Goal: Task Accomplishment & Management: Complete application form

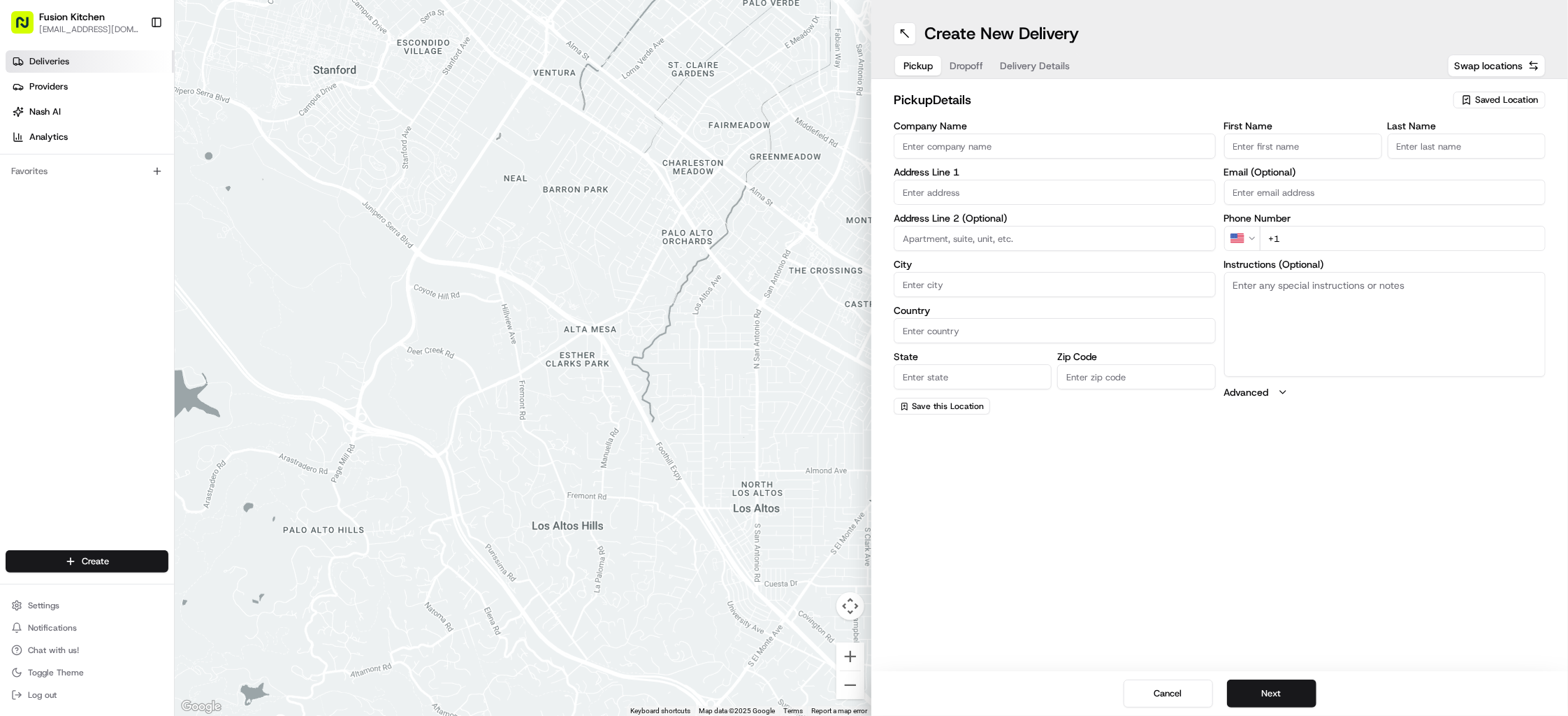
click at [29, 70] on link "Deliveries" at bounding box center [89, 61] width 168 height 22
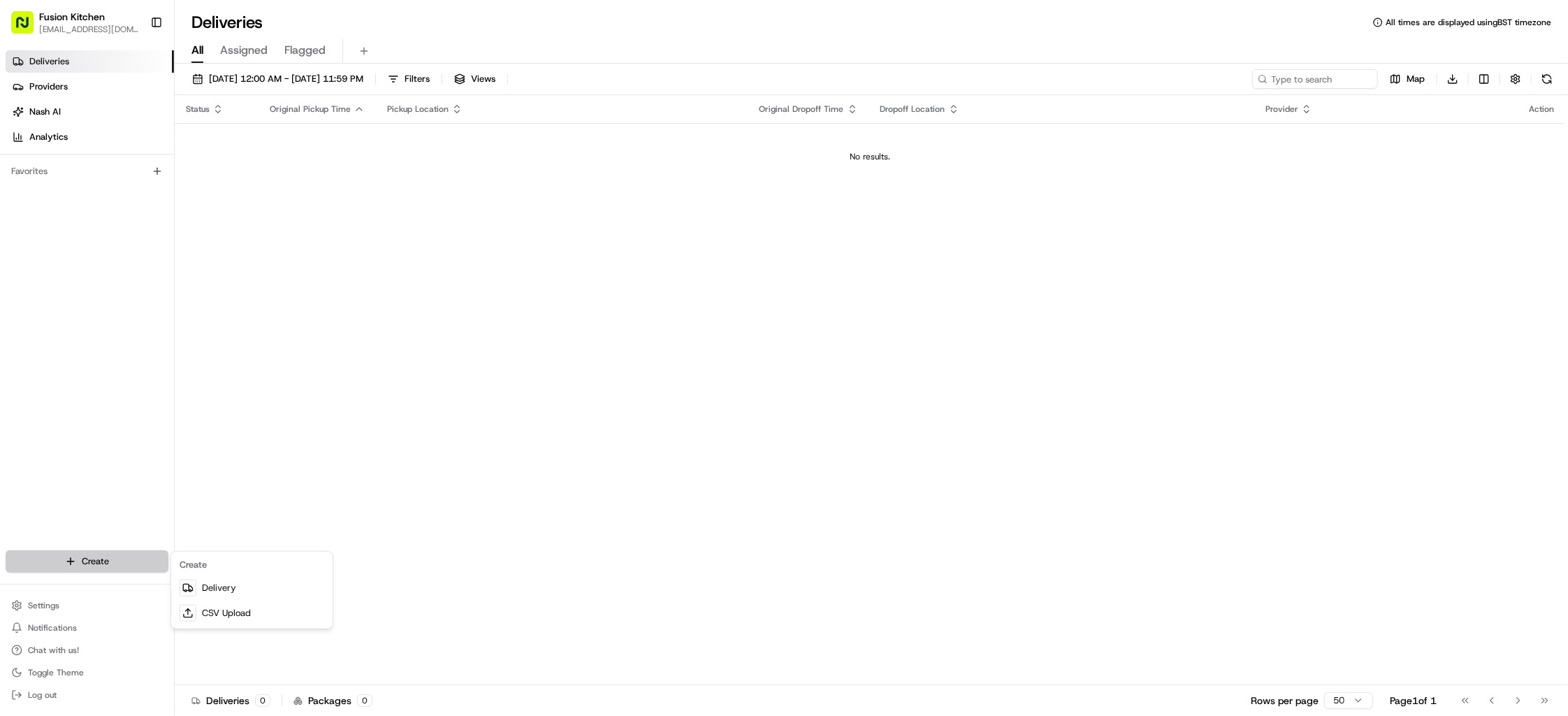
click at [88, 558] on html "Fusion Kitchen [EMAIL_ADDRESS][DOMAIN_NAME] Toggle Sidebar Deliveries Providers…" at bounding box center [784, 358] width 1568 height 716
click at [217, 583] on link "Delivery" at bounding box center [252, 587] width 156 height 25
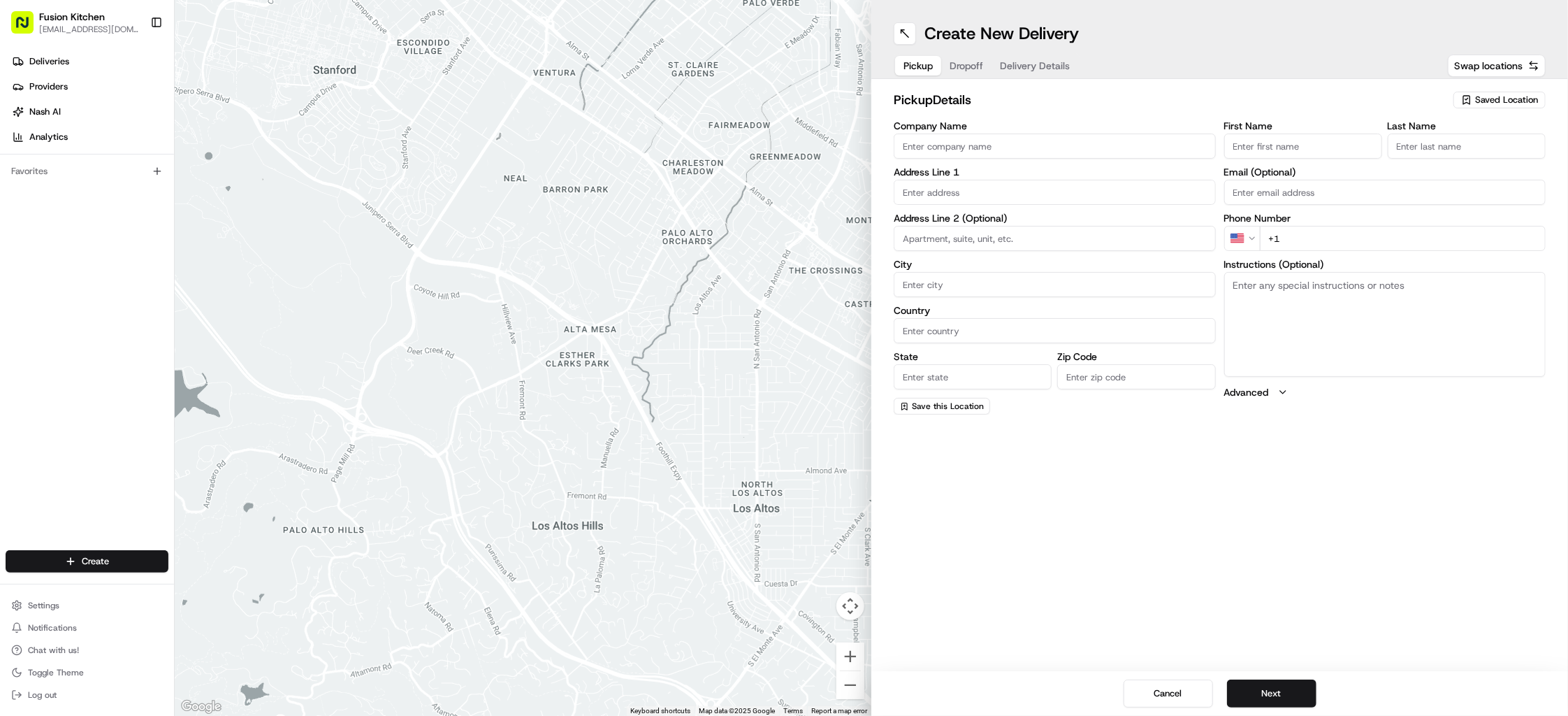
click at [1008, 148] on input "Company Name" at bounding box center [1054, 146] width 322 height 25
paste input "Chennai Dosa [GEOGRAPHIC_DATA]"
type input "Chennai Dosa [GEOGRAPHIC_DATA]"
click at [1268, 149] on input "First Name" at bounding box center [1303, 146] width 158 height 25
click at [1271, 149] on input "First Name" at bounding box center [1303, 146] width 158 height 25
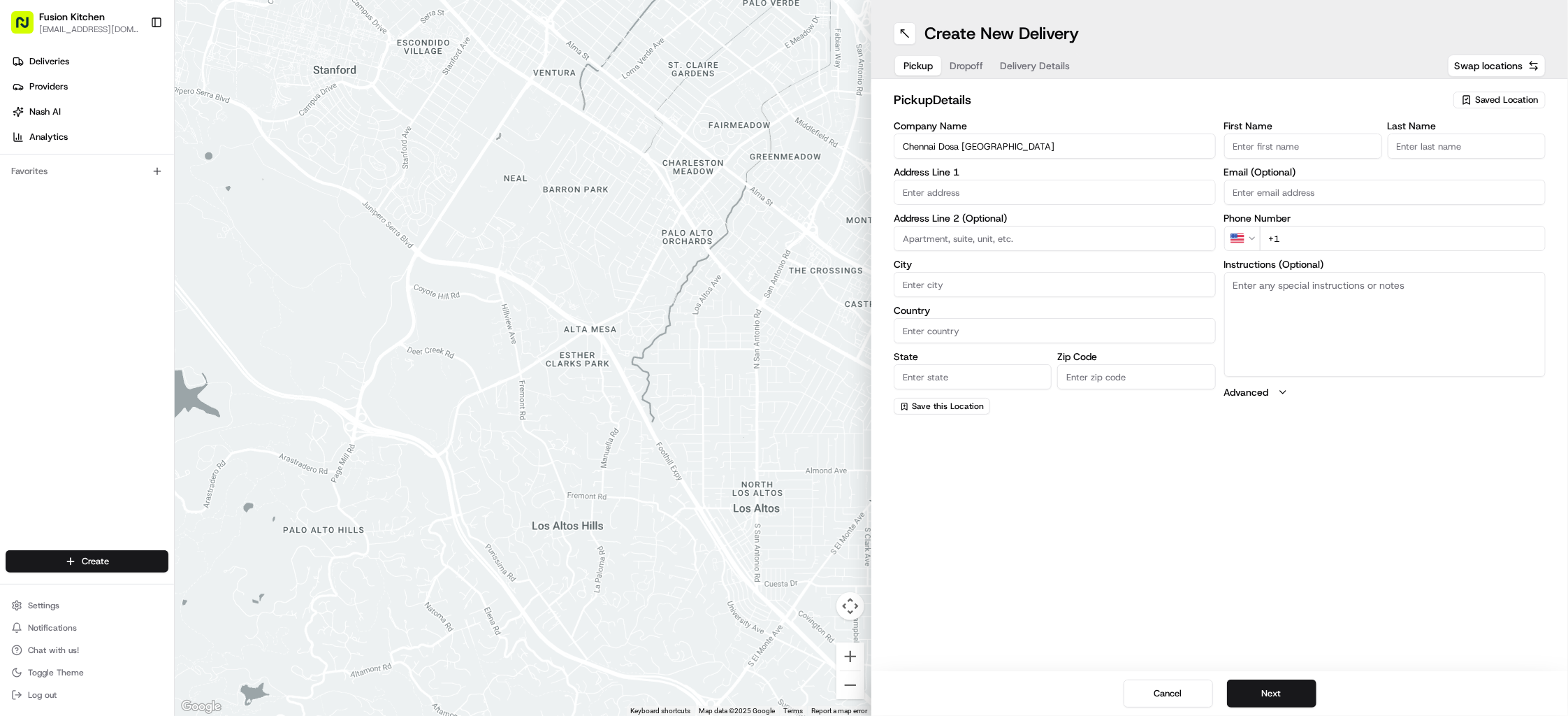
paste input "[PERSON_NAME]"
click at [1297, 142] on input "[PERSON_NAME]" at bounding box center [1303, 146] width 158 height 25
type input "Ganesan"
click at [1510, 138] on input "Last Name" at bounding box center [1466, 146] width 158 height 25
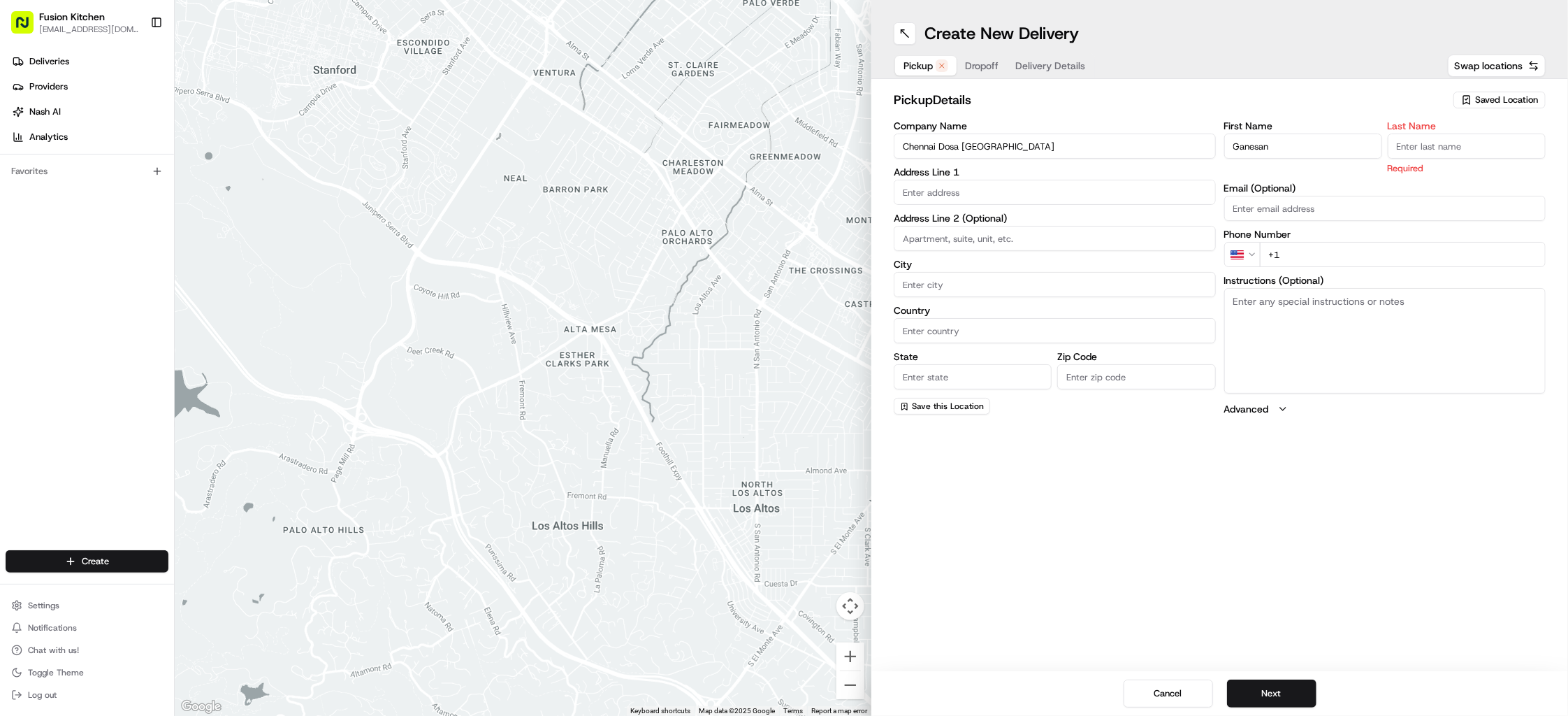
paste input "[PERSON_NAME]"
type input "[PERSON_NAME]"
click at [990, 191] on input "text" at bounding box center [1054, 192] width 322 height 25
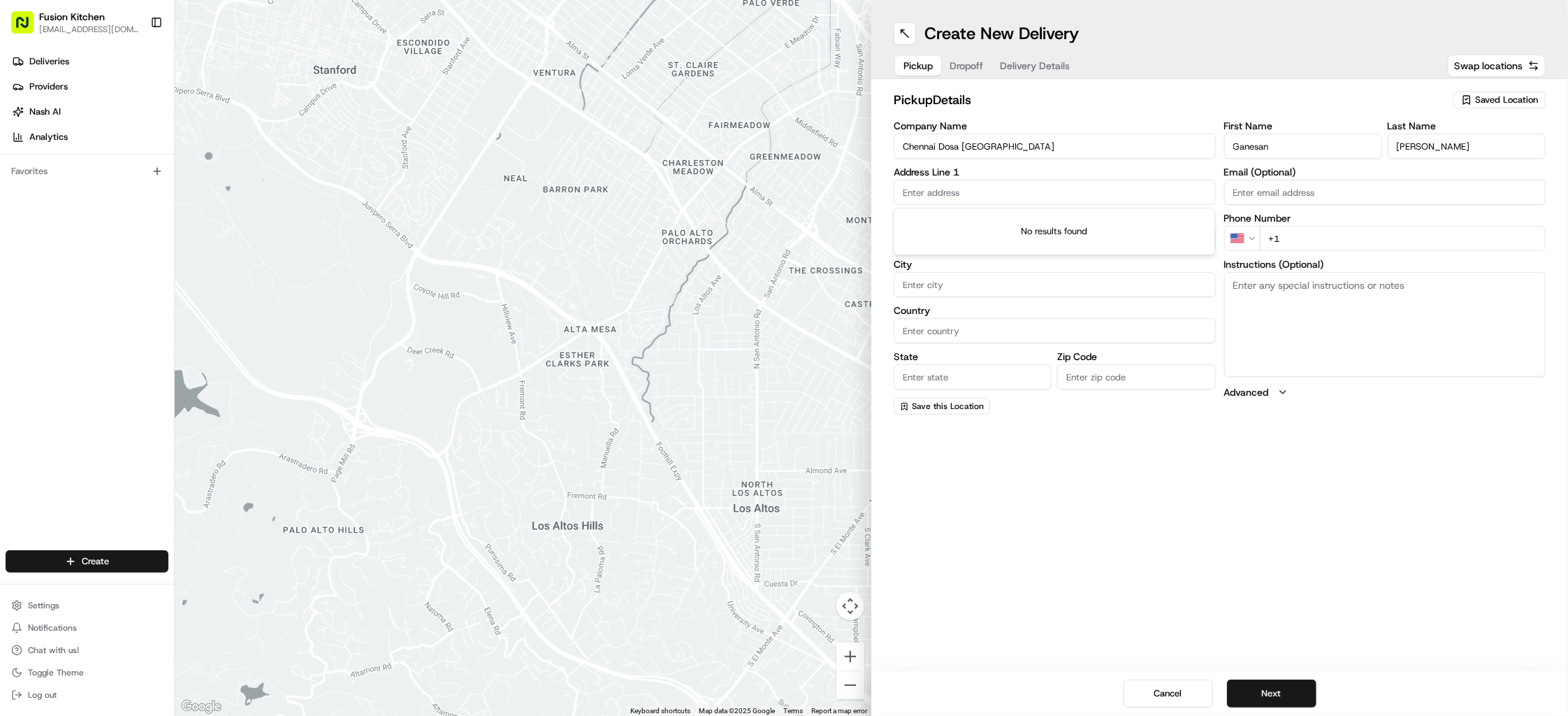
click at [968, 195] on input "text" at bounding box center [1054, 192] width 322 height 25
paste input "[STREET_ADDRESS]"
click at [1073, 216] on div "[STREET_ADDRESS]" at bounding box center [1055, 221] width 315 height 21
type input "[STREET_ADDRESS]"
type input "[GEOGRAPHIC_DATA]"
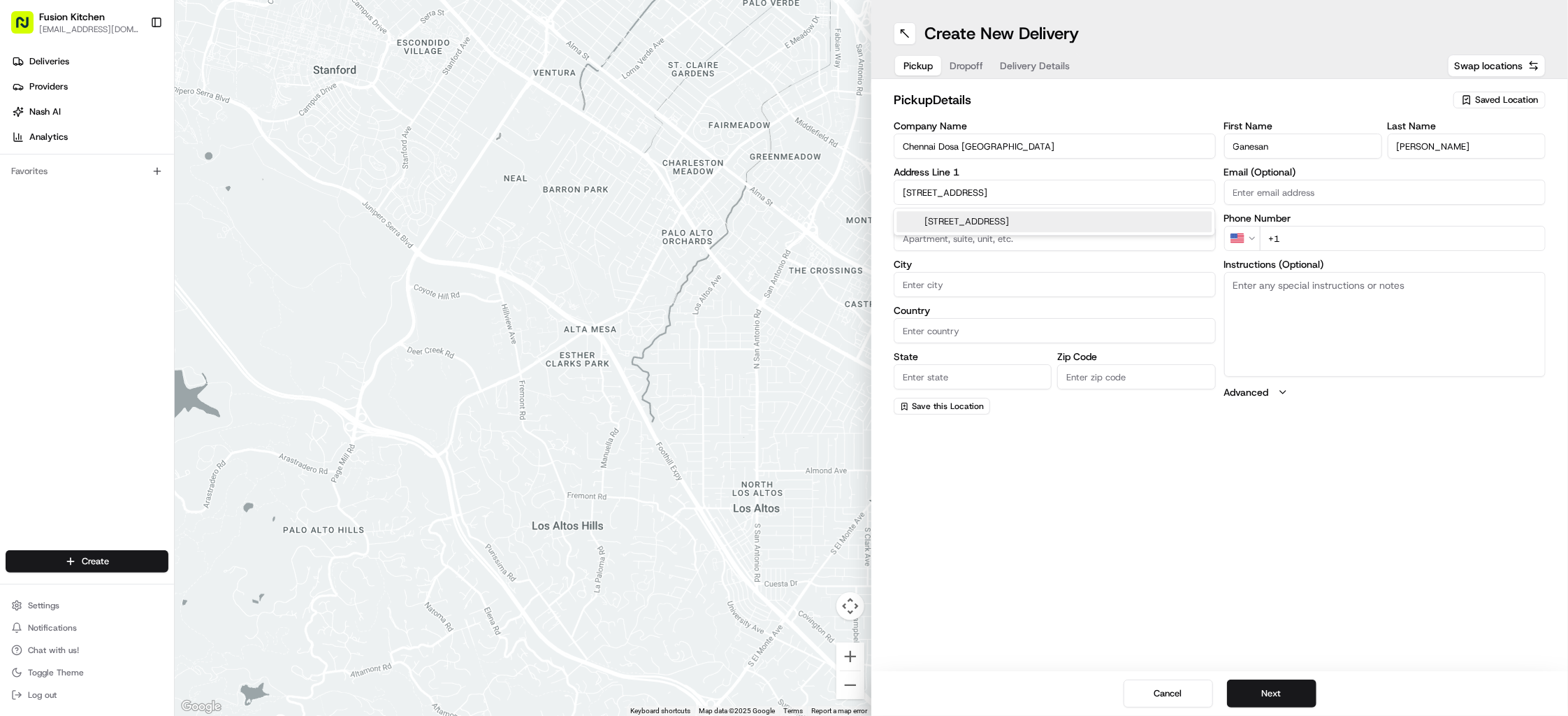
type input "[GEOGRAPHIC_DATA]"
type input "IP4 1HJ"
type input "[STREET_ADDRESS]"
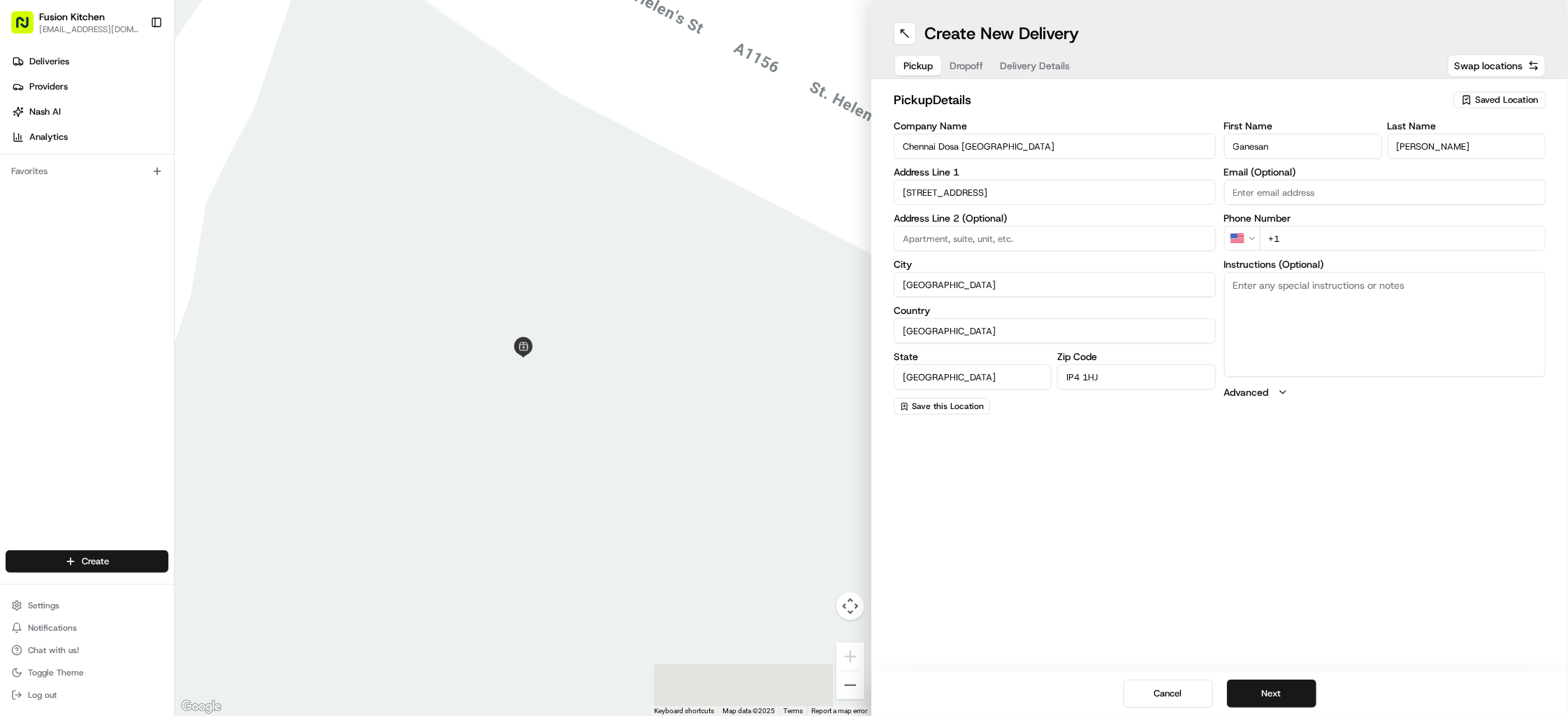
click at [1322, 324] on textarea "Instructions (Optional)" at bounding box center [1385, 324] width 322 height 105
paste textarea "[STREET_ADDRESS]"
type textarea "[STREET_ADDRESS]"
click at [1252, 236] on html "Fusion Kitchen [EMAIL_ADDRESS][DOMAIN_NAME] Toggle Sidebar Deliveries Providers…" at bounding box center [784, 358] width 1568 height 716
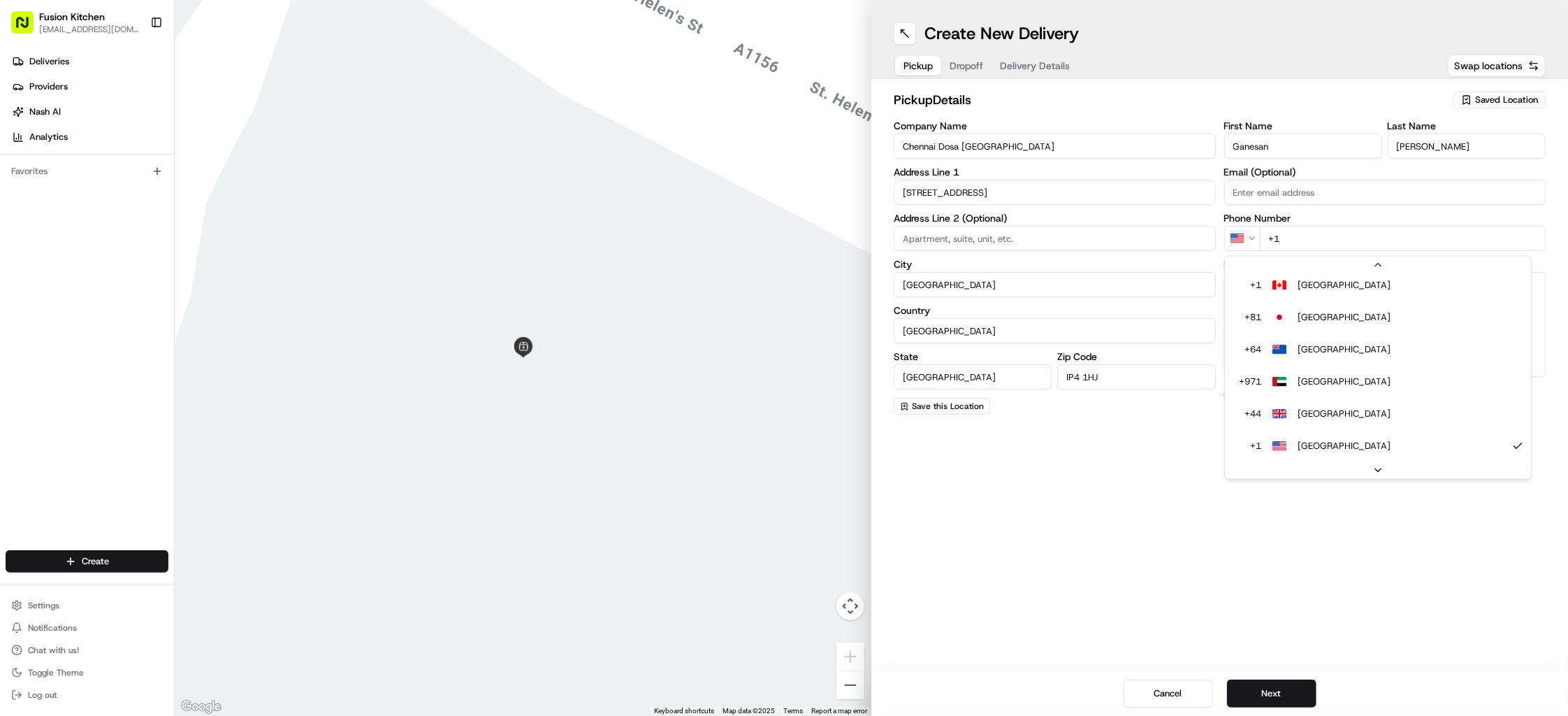
scroll to position [28, 0]
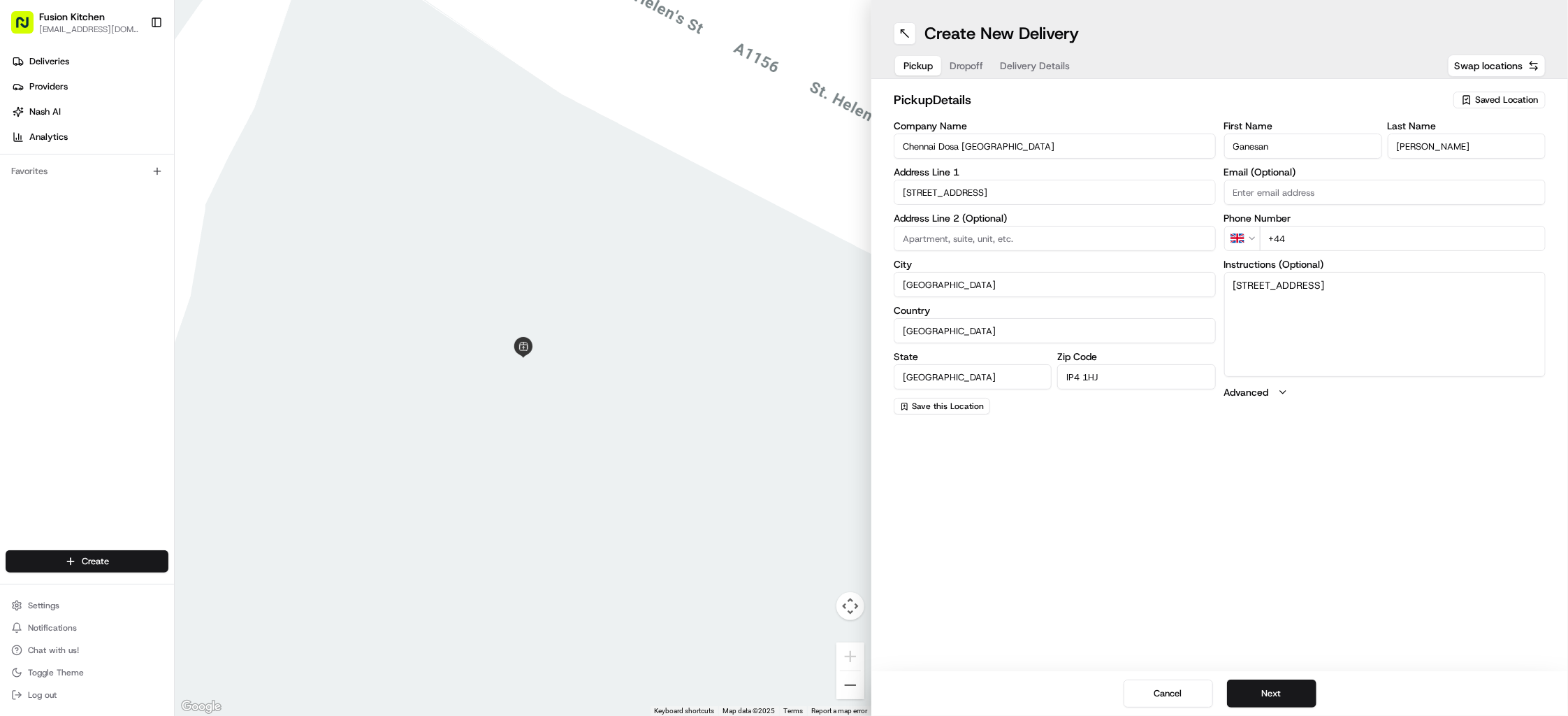
click at [1337, 229] on input "+44" at bounding box center [1403, 238] width 287 height 25
paste input "1473 288599"
type input "[PHONE_NUMBER]"
click at [1276, 698] on button "Next" at bounding box center [1271, 693] width 89 height 28
click at [989, 143] on input "Company Name" at bounding box center [1054, 146] width 322 height 25
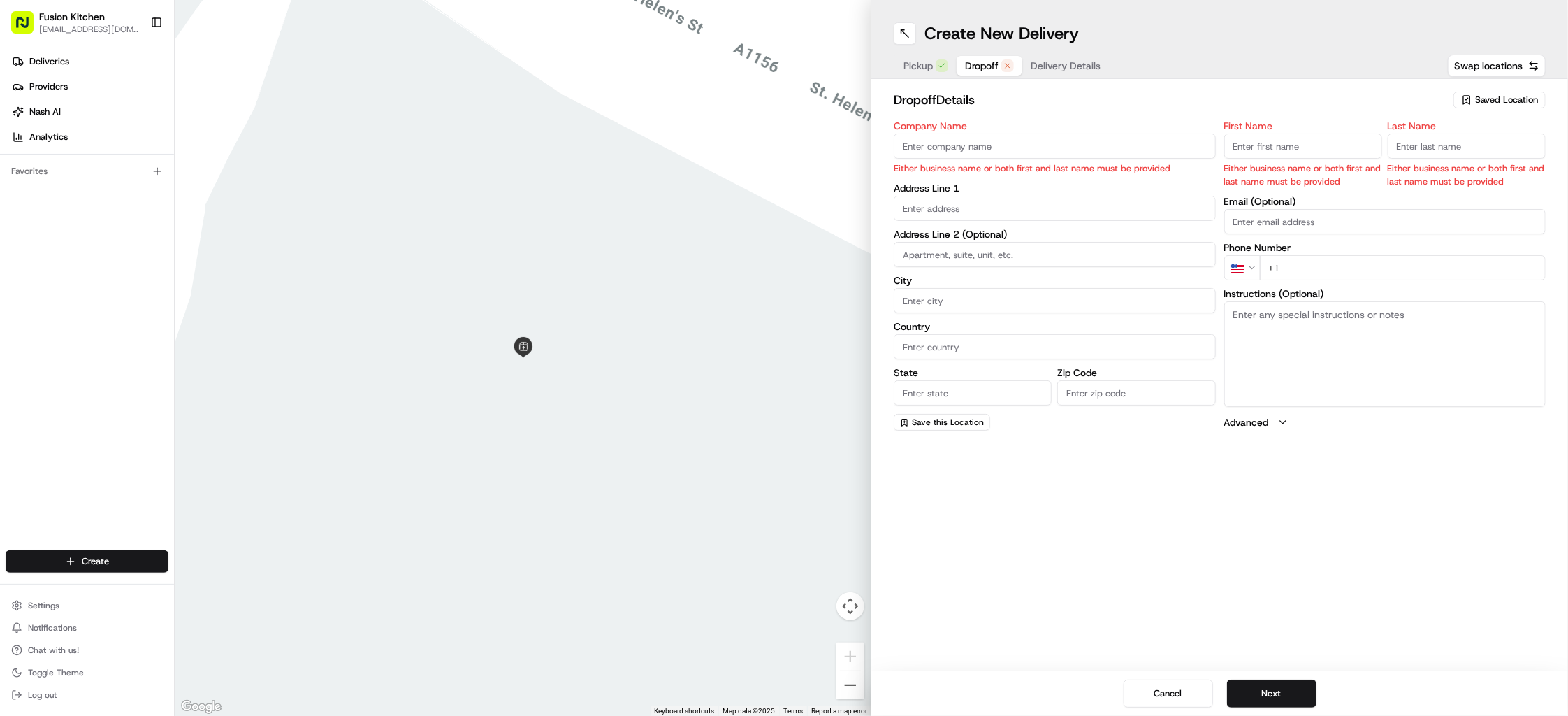
click at [991, 207] on input "text" at bounding box center [1054, 208] width 322 height 25
paste input "[STREET_ADDRESS][PERSON_NAME]"
drag, startPoint x: 1017, startPoint y: 205, endPoint x: 901, endPoint y: 205, distance: 116.0
click at [901, 205] on input "[STREET_ADDRESS][PERSON_NAME]" at bounding box center [1054, 208] width 322 height 25
drag, startPoint x: 940, startPoint y: 211, endPoint x: 892, endPoint y: 211, distance: 48.0
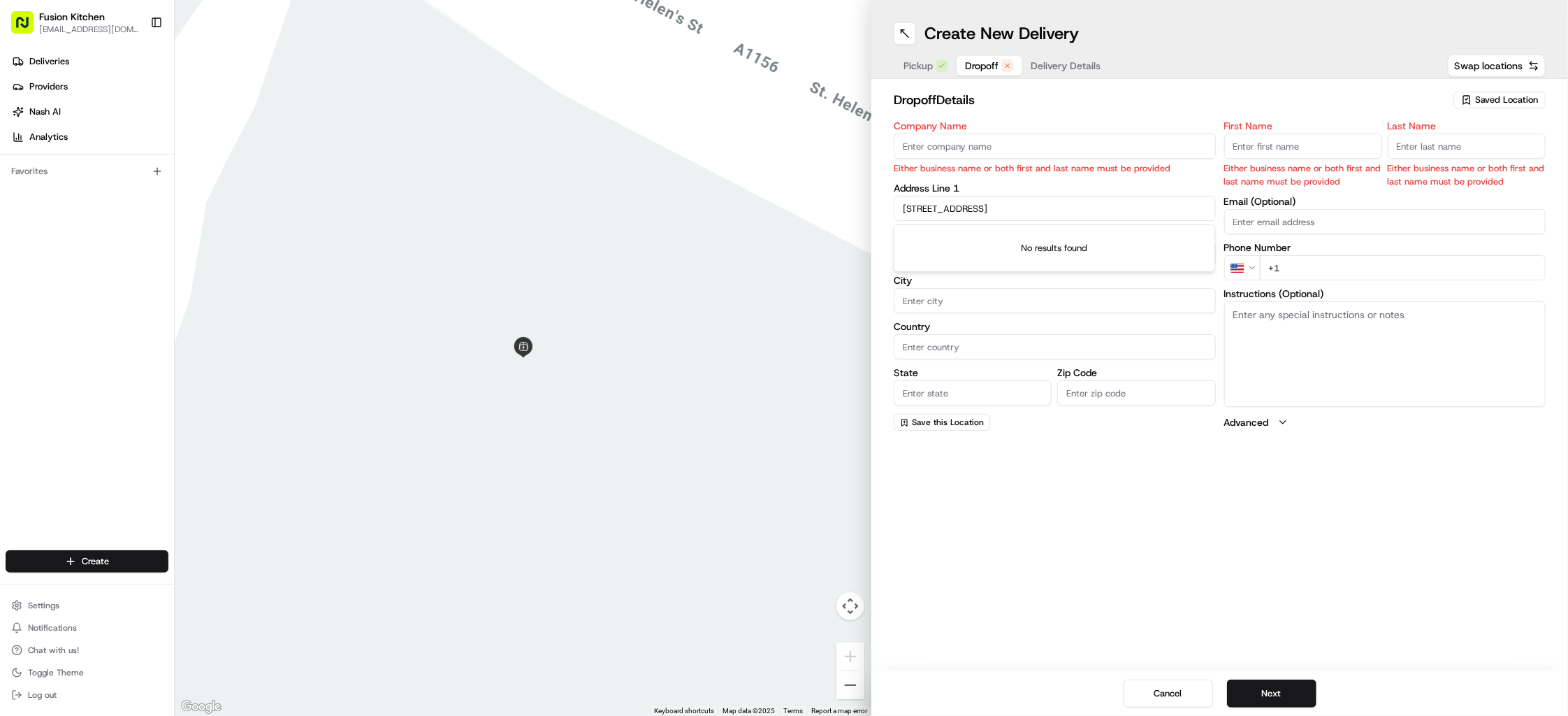
click at [892, 211] on div "dropoff Details Saved Location Company Name Either business name or both first …" at bounding box center [1219, 260] width 696 height 363
click at [961, 204] on input "IP1 5JS" at bounding box center [1054, 208] width 322 height 25
paste input "[STREET_ADDRESS]"
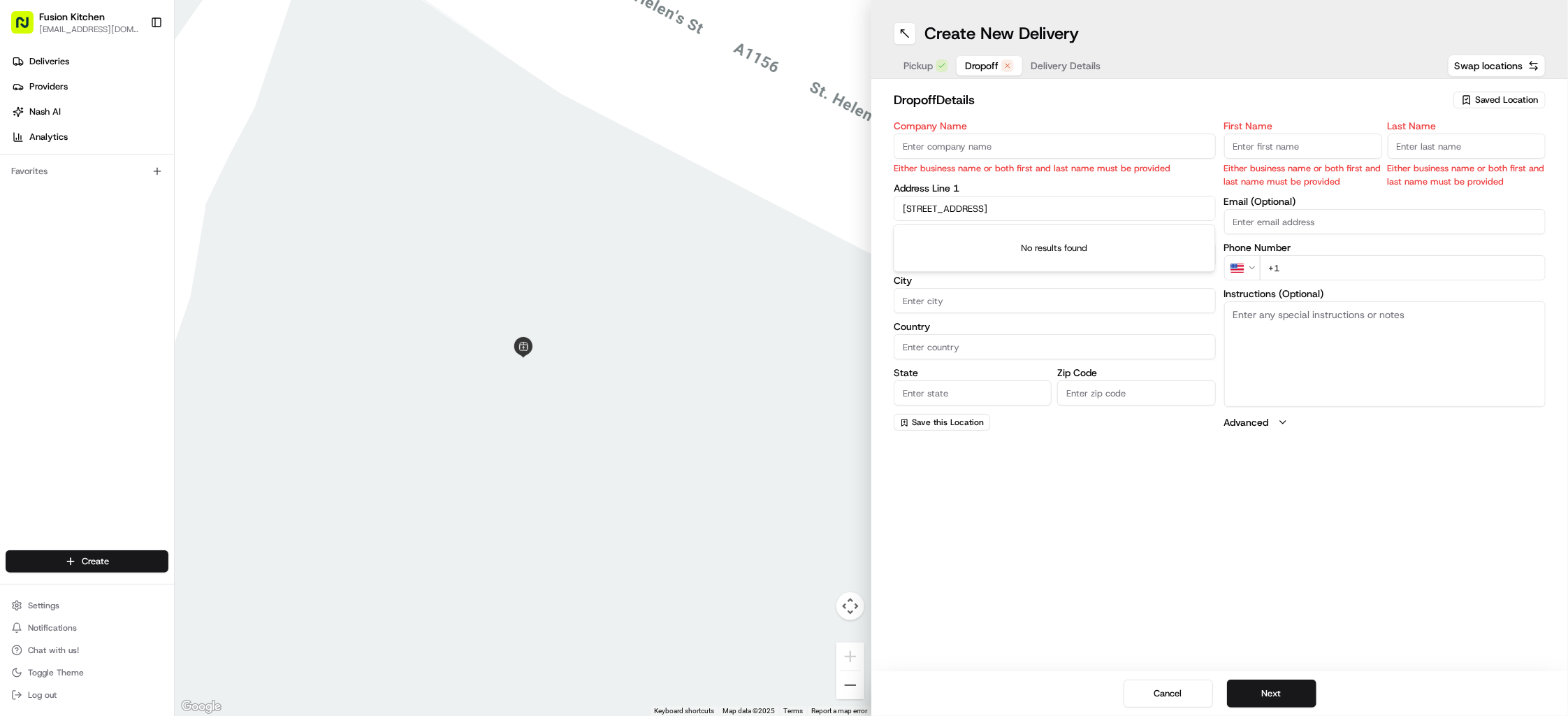
click at [1069, 214] on input "[STREET_ADDRESS]" at bounding box center [1054, 208] width 322 height 25
click at [1044, 199] on input "[STREET_ADDRESS]" at bounding box center [1054, 208] width 322 height 25
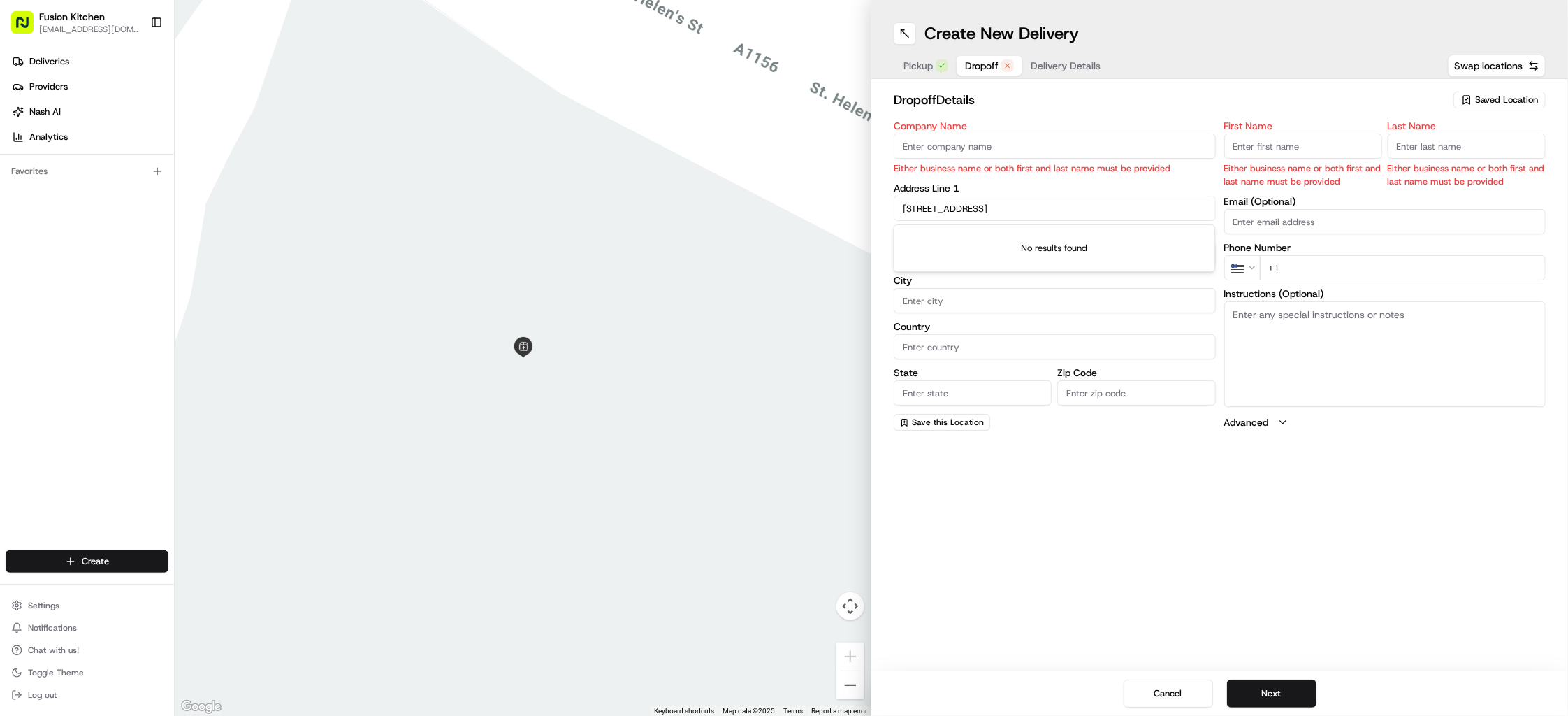
paste input "nue"
type input "[STREET_ADDRESS]"
click at [1047, 209] on input "[STREET_ADDRESS]" at bounding box center [1054, 208] width 322 height 25
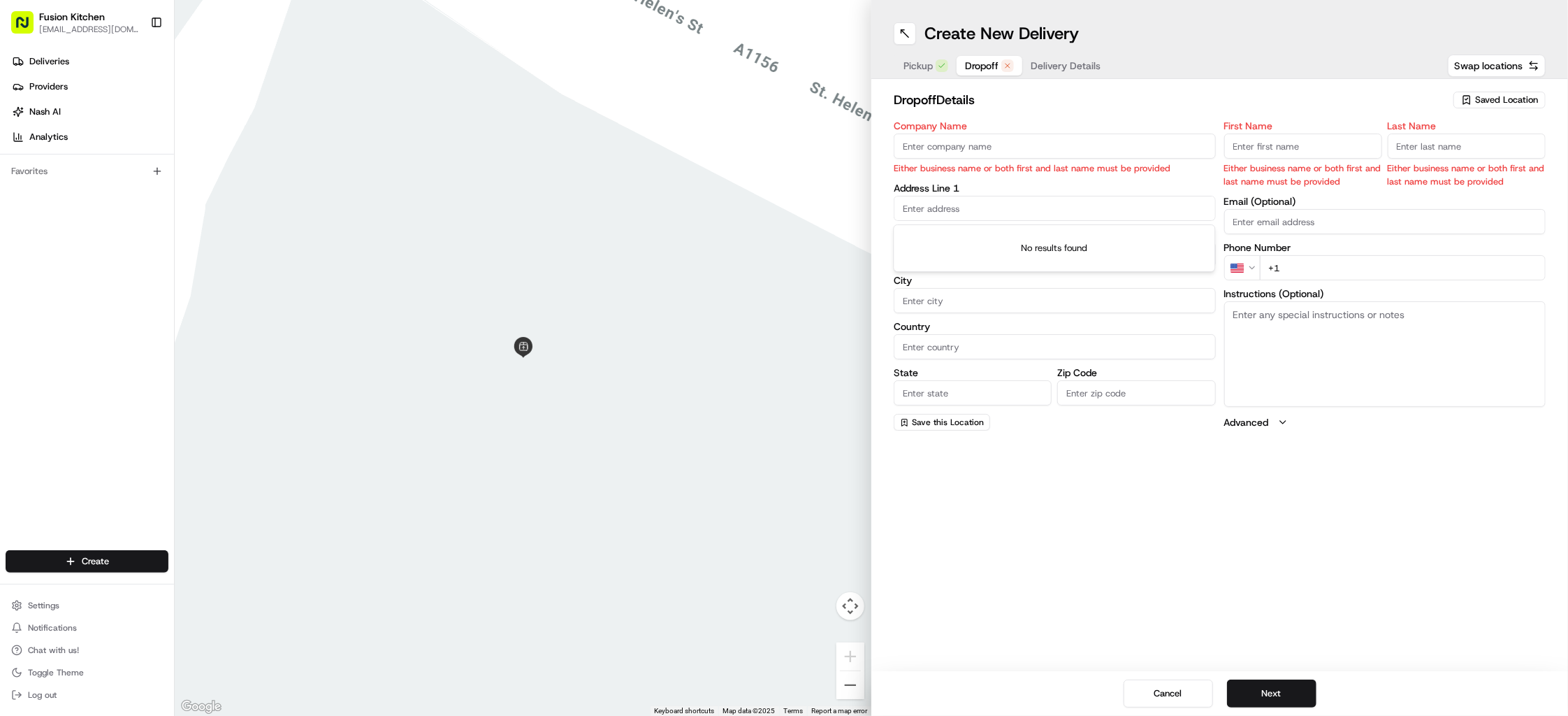
click at [1018, 155] on input "Company Name" at bounding box center [1054, 146] width 322 height 25
click at [1073, 151] on input "Company Name" at bounding box center [1054, 146] width 322 height 25
paste input "[PERSON_NAME]"
click at [997, 145] on input "[PERSON_NAME]" at bounding box center [1054, 146] width 322 height 25
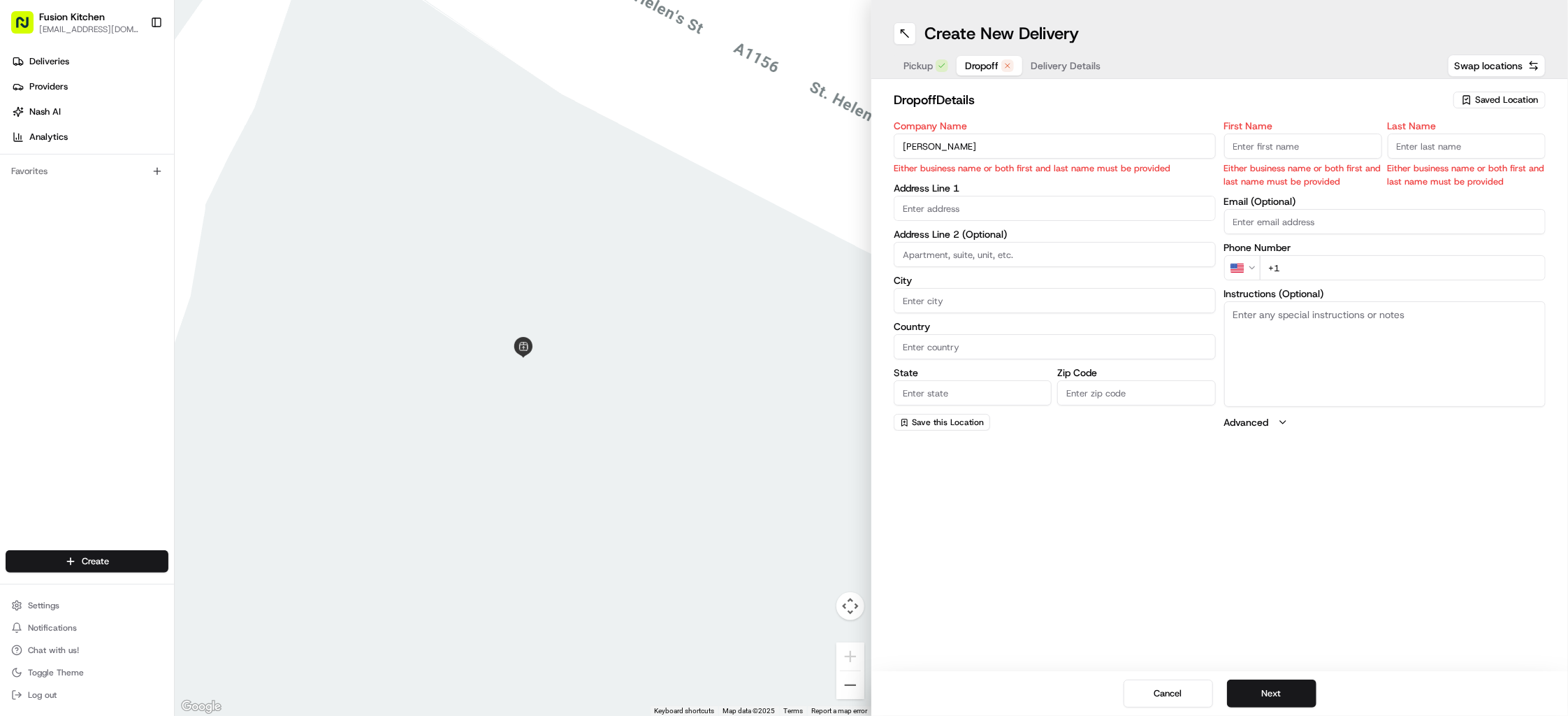
type input "[PERSON_NAME]"
click at [1261, 148] on input "First Name" at bounding box center [1303, 146] width 158 height 25
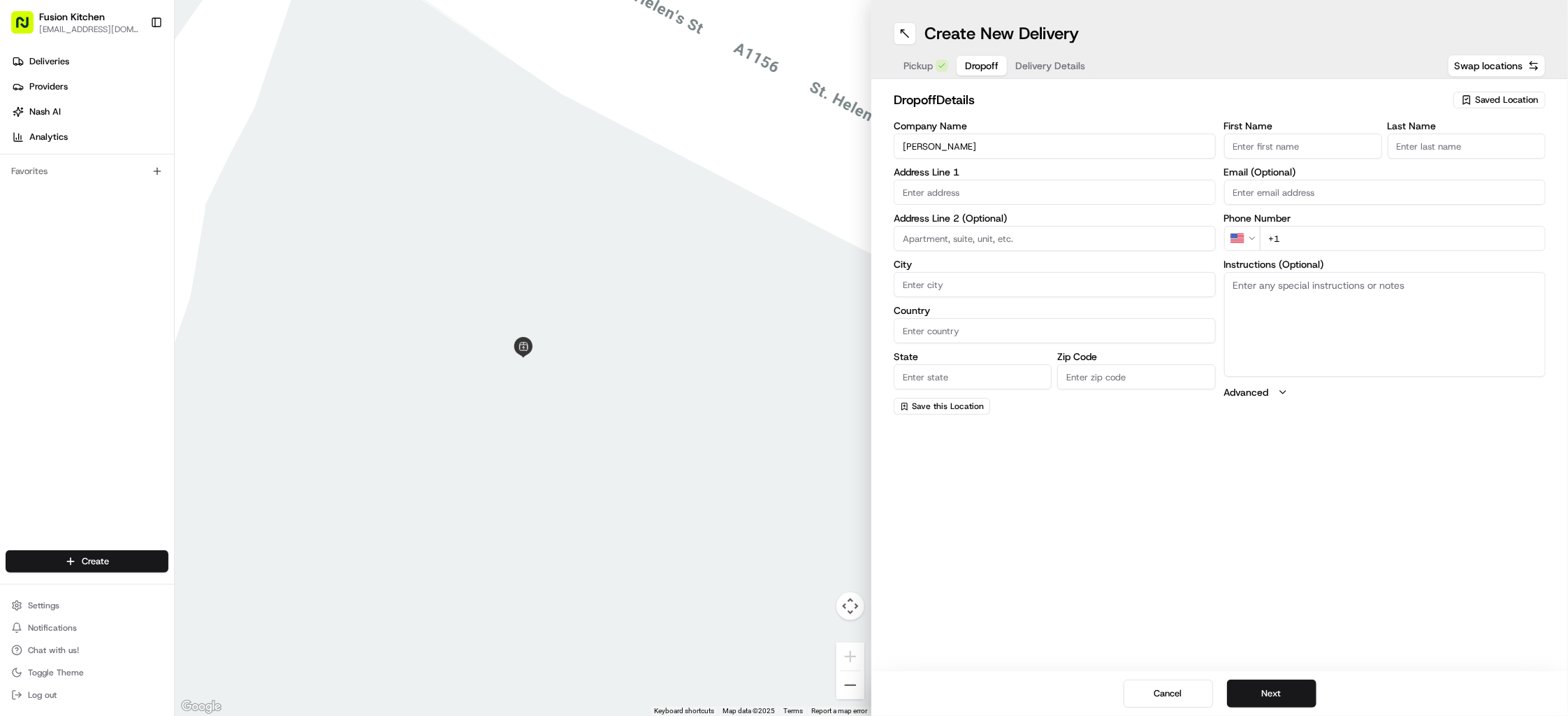
paste input "[PERSON_NAME]"
click at [1320, 148] on input "[PERSON_NAME]" at bounding box center [1303, 146] width 158 height 25
type input "[PERSON_NAME]"
click at [1478, 138] on input "Last Name" at bounding box center [1466, 146] width 158 height 25
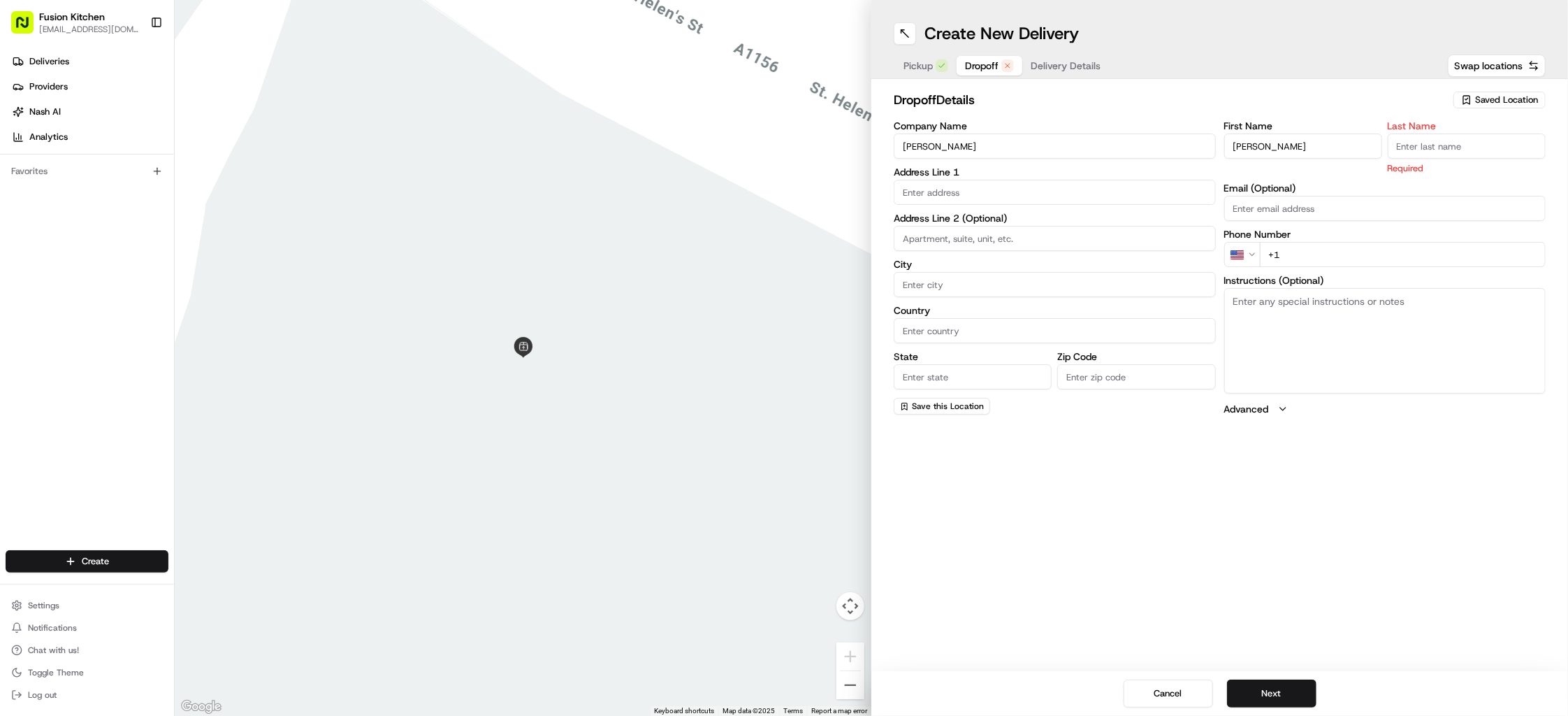
paste input "Kalingappa"
type input "Kalingappa"
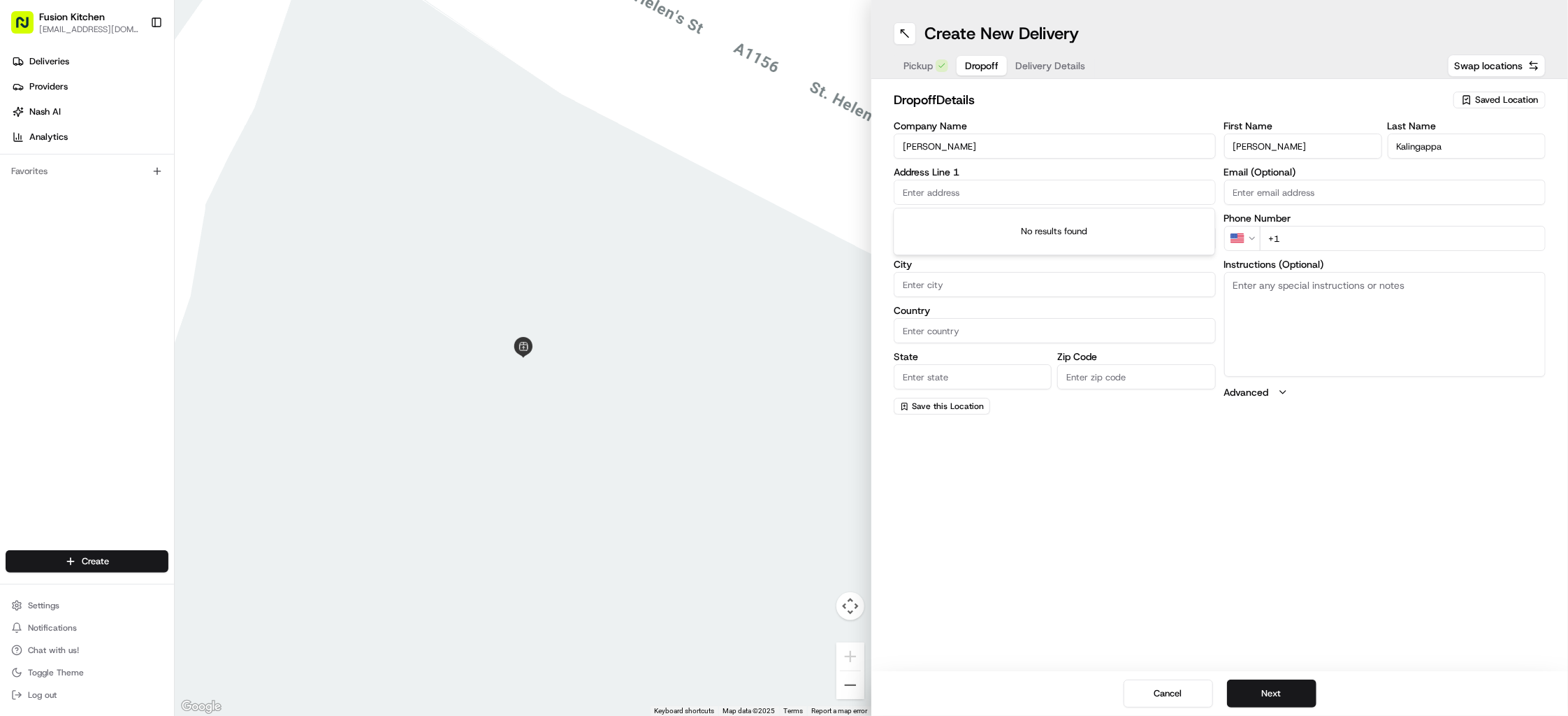
click at [1000, 188] on input "text" at bounding box center [1054, 192] width 322 height 25
click at [966, 188] on input "text" at bounding box center [1054, 192] width 322 height 25
paste input "[STREET_ADDRESS][PERSON_NAME]"
click at [1109, 190] on input "[STREET_ADDRESS][PERSON_NAME]" at bounding box center [1054, 192] width 322 height 25
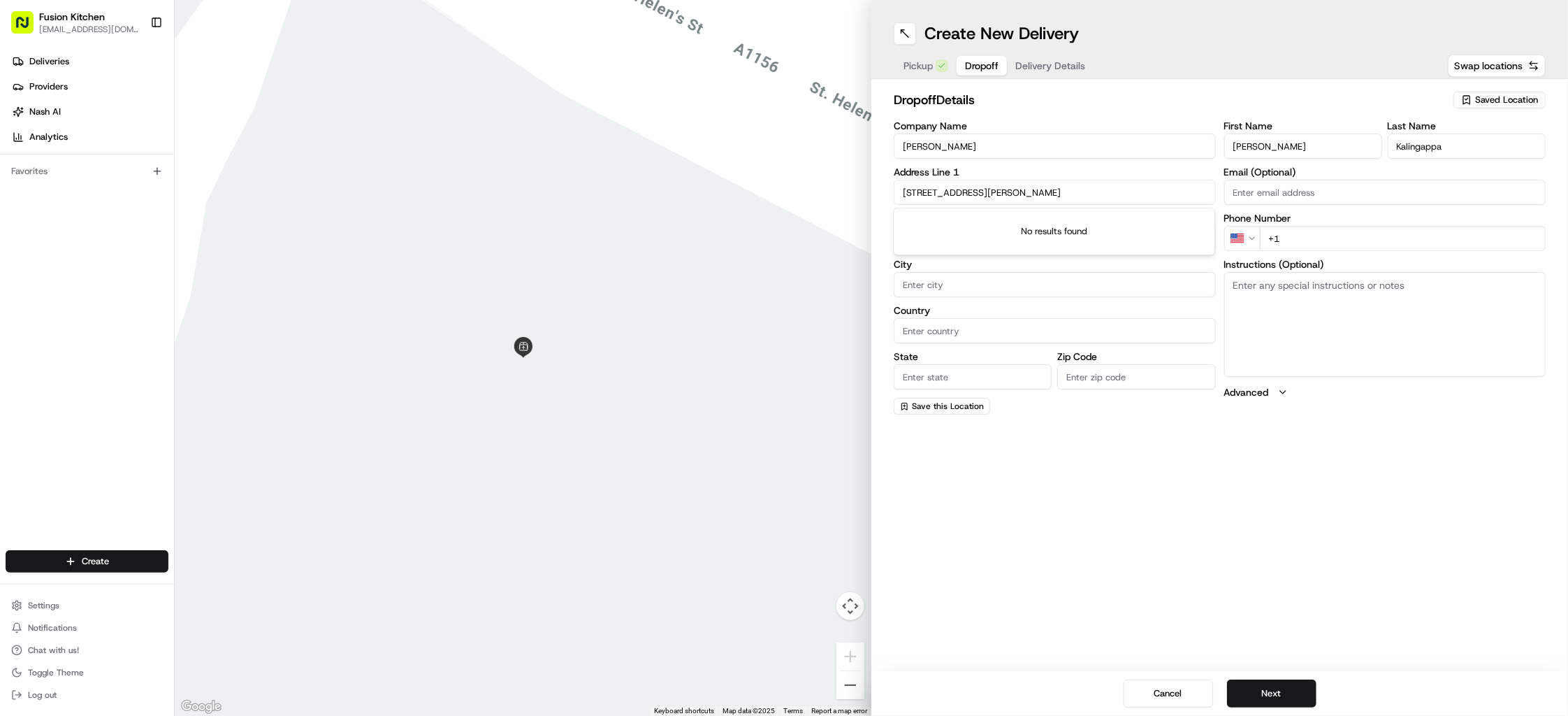
click at [1109, 190] on input "[STREET_ADDRESS][PERSON_NAME]" at bounding box center [1054, 192] width 322 height 25
click at [1103, 182] on input "[STREET_ADDRESS][PERSON_NAME]" at bounding box center [1054, 192] width 322 height 25
click at [1149, 193] on input "[STREET_ADDRESS][PERSON_NAME]" at bounding box center [1054, 192] width 322 height 25
type input "[STREET_ADDRESS][PERSON_NAME]"
click at [1349, 361] on textarea "Instructions (Optional)" at bounding box center [1385, 324] width 322 height 105
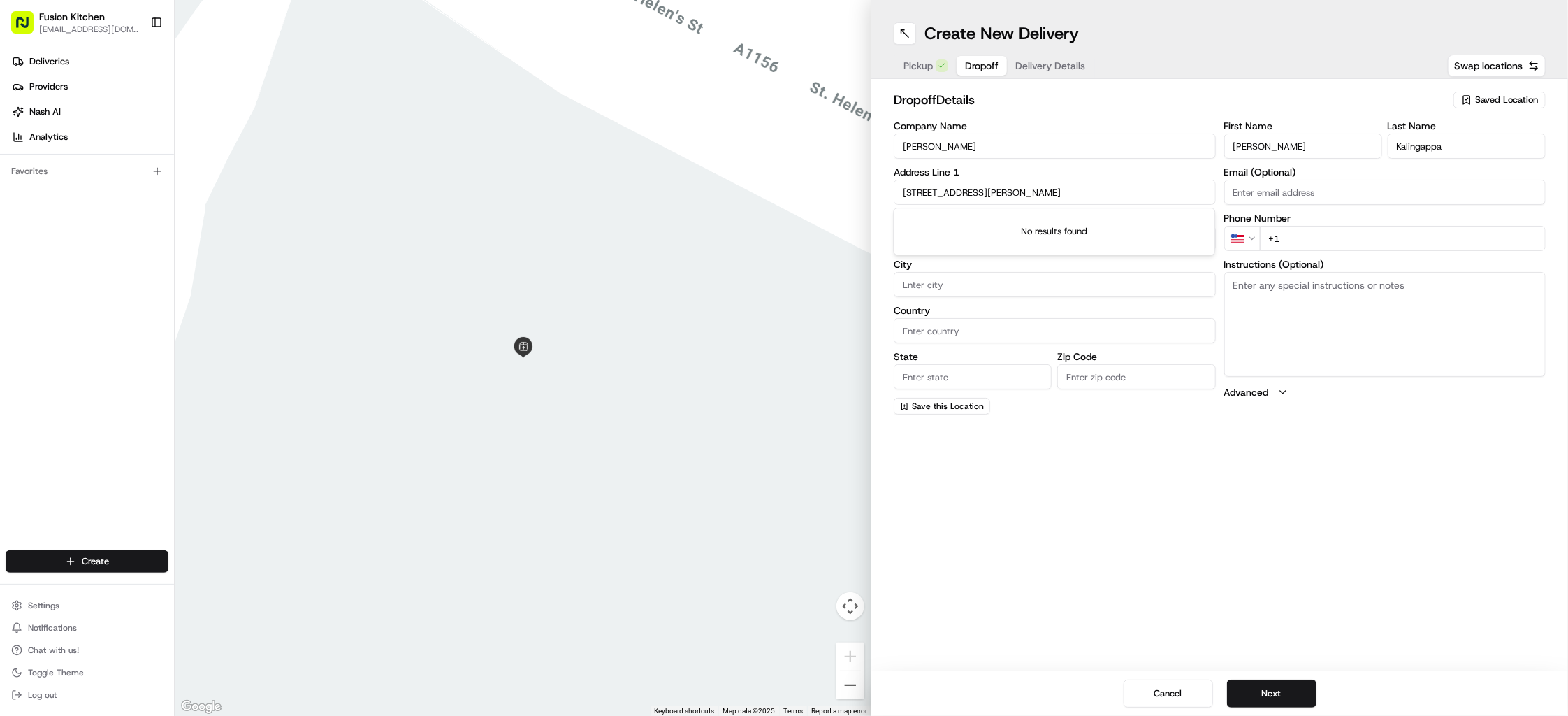
click at [1069, 190] on input "[STREET_ADDRESS][PERSON_NAME]" at bounding box center [1054, 192] width 322 height 25
drag, startPoint x: 1053, startPoint y: 188, endPoint x: 1093, endPoint y: 188, distance: 40.0
click at [1093, 188] on input "[STREET_ADDRESS][PERSON_NAME]" at bounding box center [1054, 192] width 322 height 25
click at [1112, 378] on input "Zip Code" at bounding box center [1136, 376] width 158 height 25
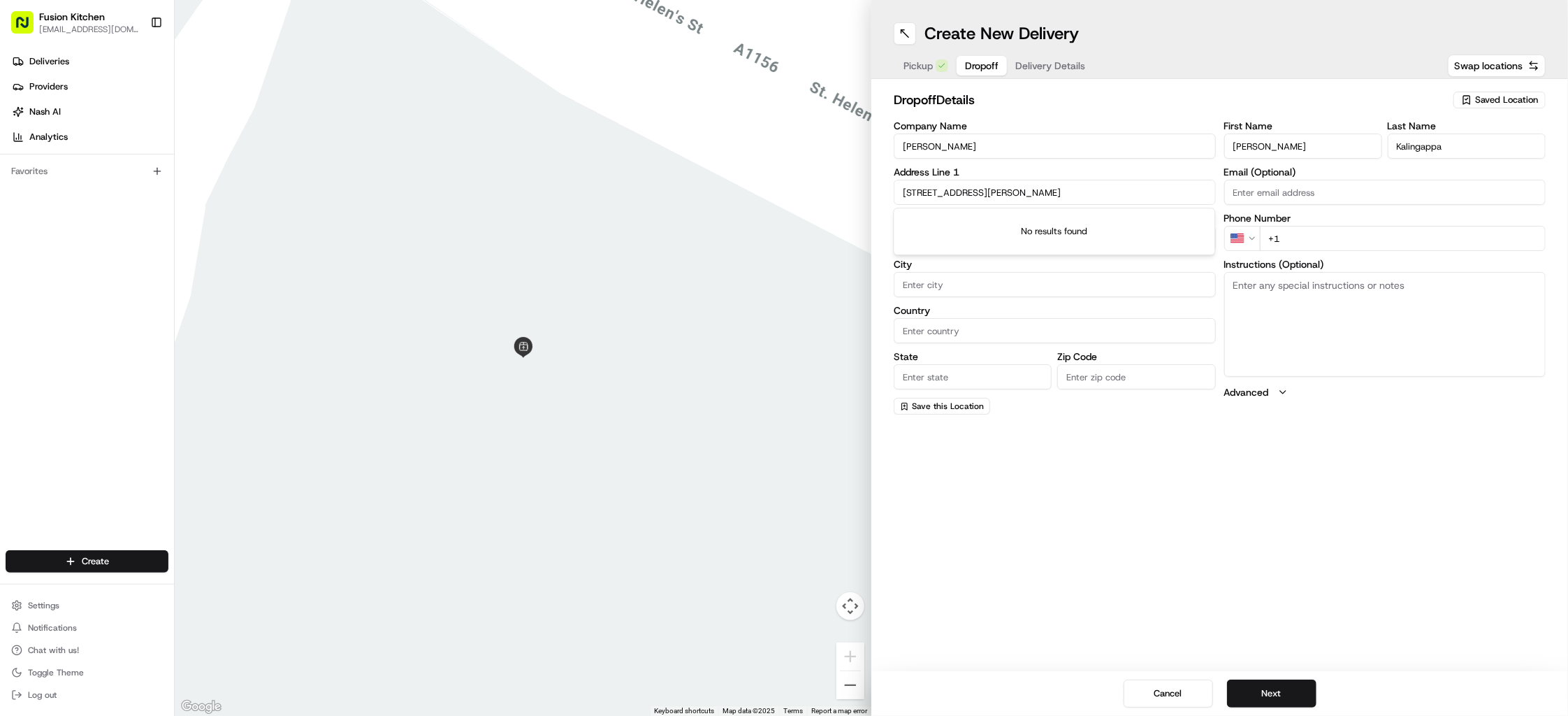
paste input "IP1 5JS"
type input "IP1 5JS"
click at [953, 285] on input "City" at bounding box center [1054, 285] width 322 height 25
type input "[GEOGRAPHIC_DATA]"
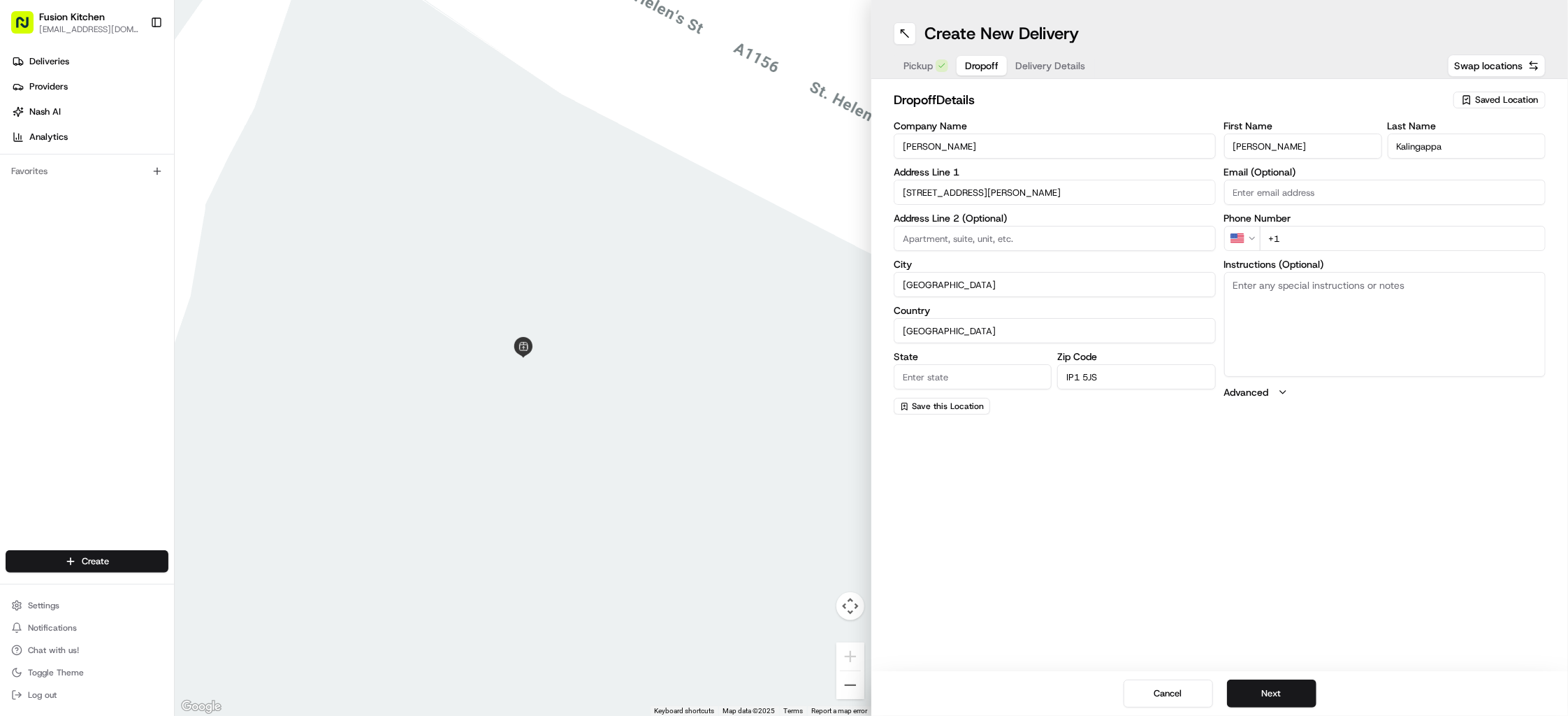
type input "[GEOGRAPHIC_DATA]"
click at [1147, 495] on div "Create New Delivery Pickup Dropoff Delivery Details Swap locations dropoff Deta…" at bounding box center [1219, 358] width 696 height 716
click at [1275, 301] on textarea "Instructions (Optional)" at bounding box center [1385, 324] width 322 height 105
paste textarea "[STREET_ADDRESS][PERSON_NAME]"
type textarea "[STREET_ADDRESS][PERSON_NAME]"
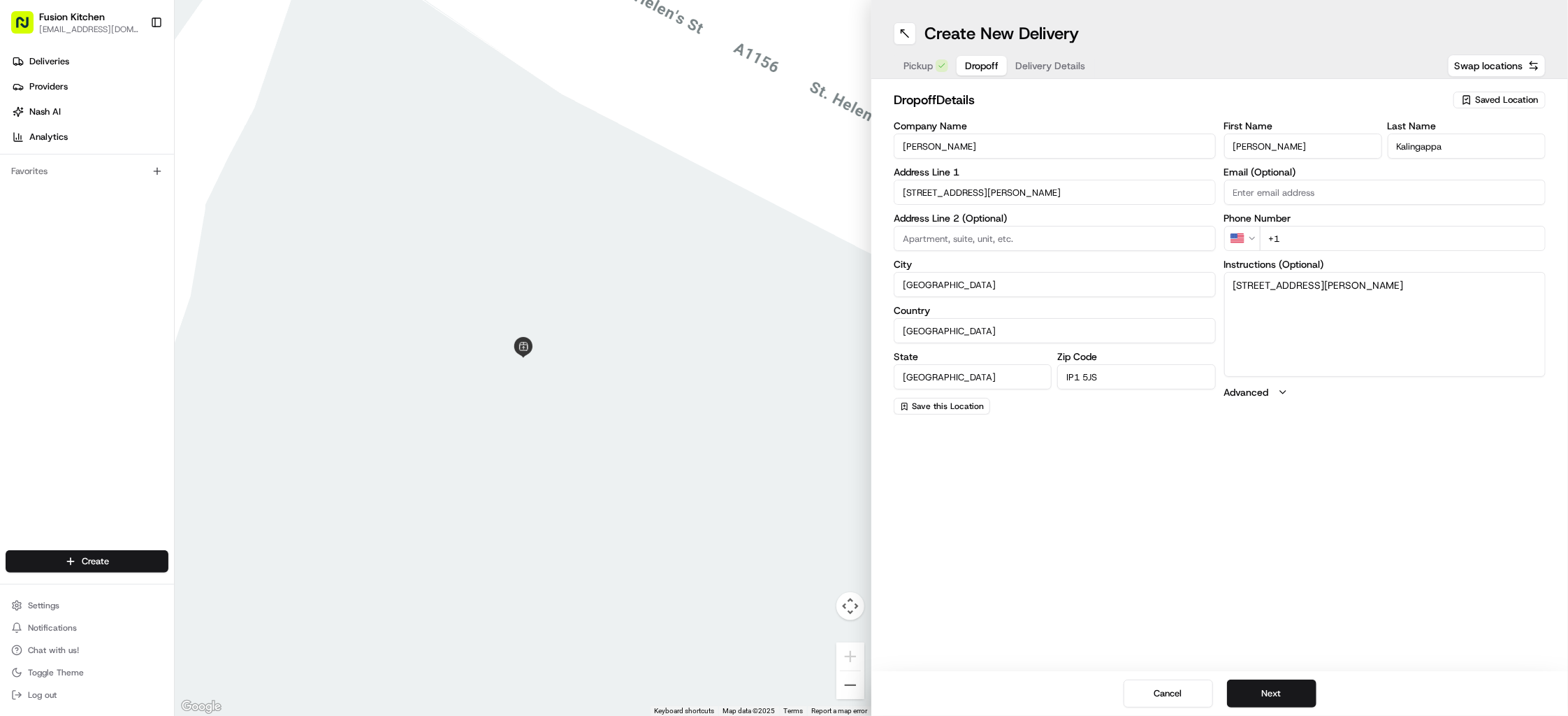
click at [1251, 240] on html "Fusion Kitchen [EMAIL_ADDRESS][DOMAIN_NAME] Toggle Sidebar Deliveries Providers…" at bounding box center [784, 358] width 1568 height 716
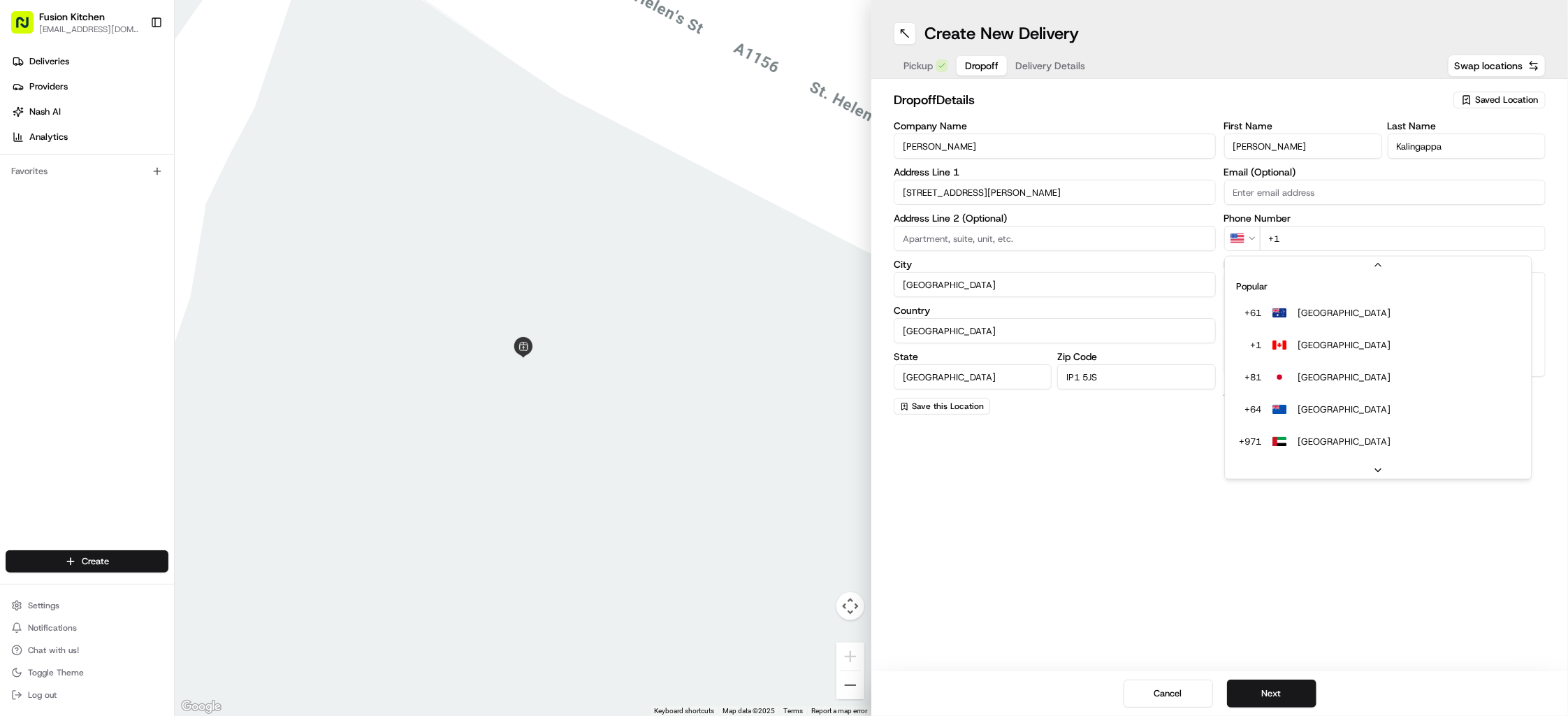
scroll to position [60, 0]
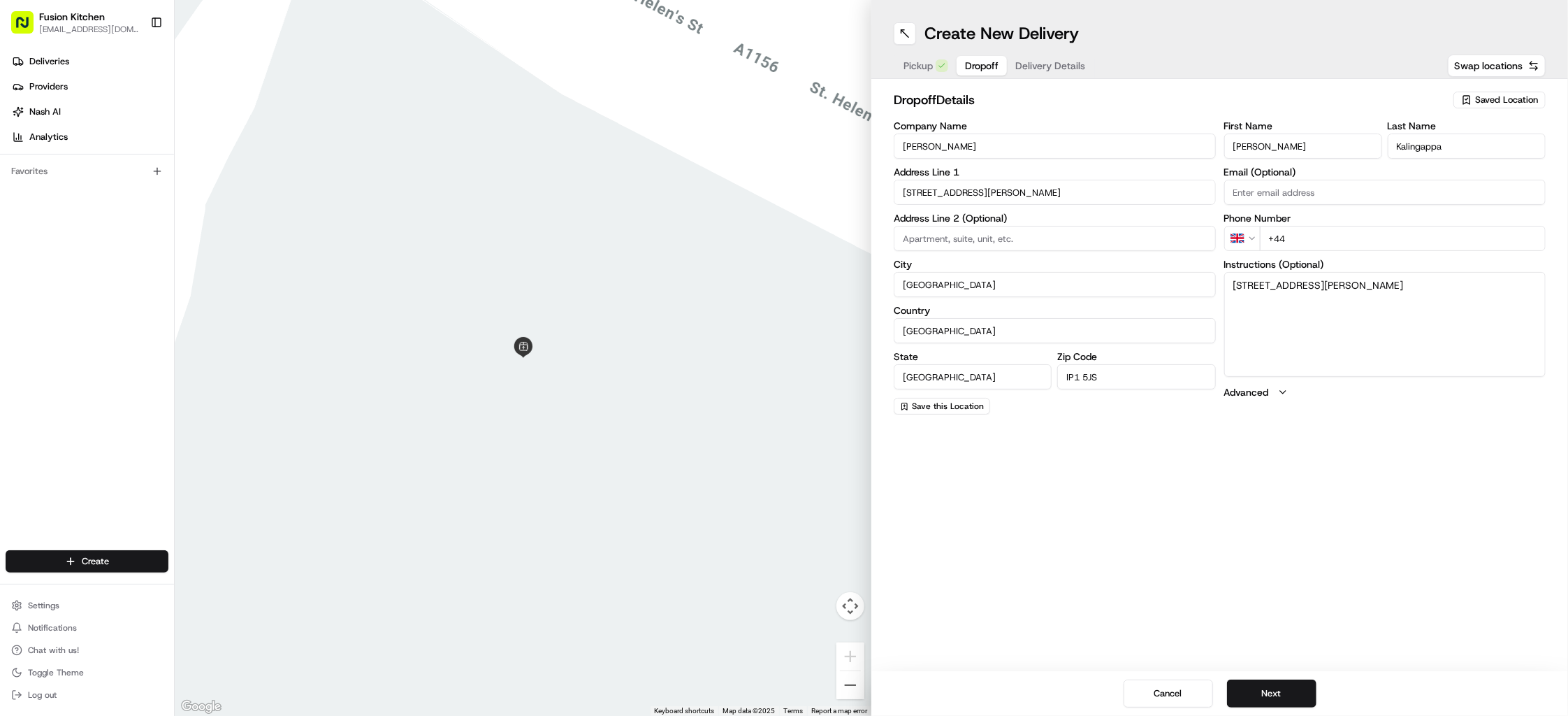
click at [1345, 237] on input "+44" at bounding box center [1403, 238] width 287 height 25
paste input "7587 599110"
type input "[PHONE_NUMBER]"
click at [1268, 698] on button "Next" at bounding box center [1271, 693] width 89 height 28
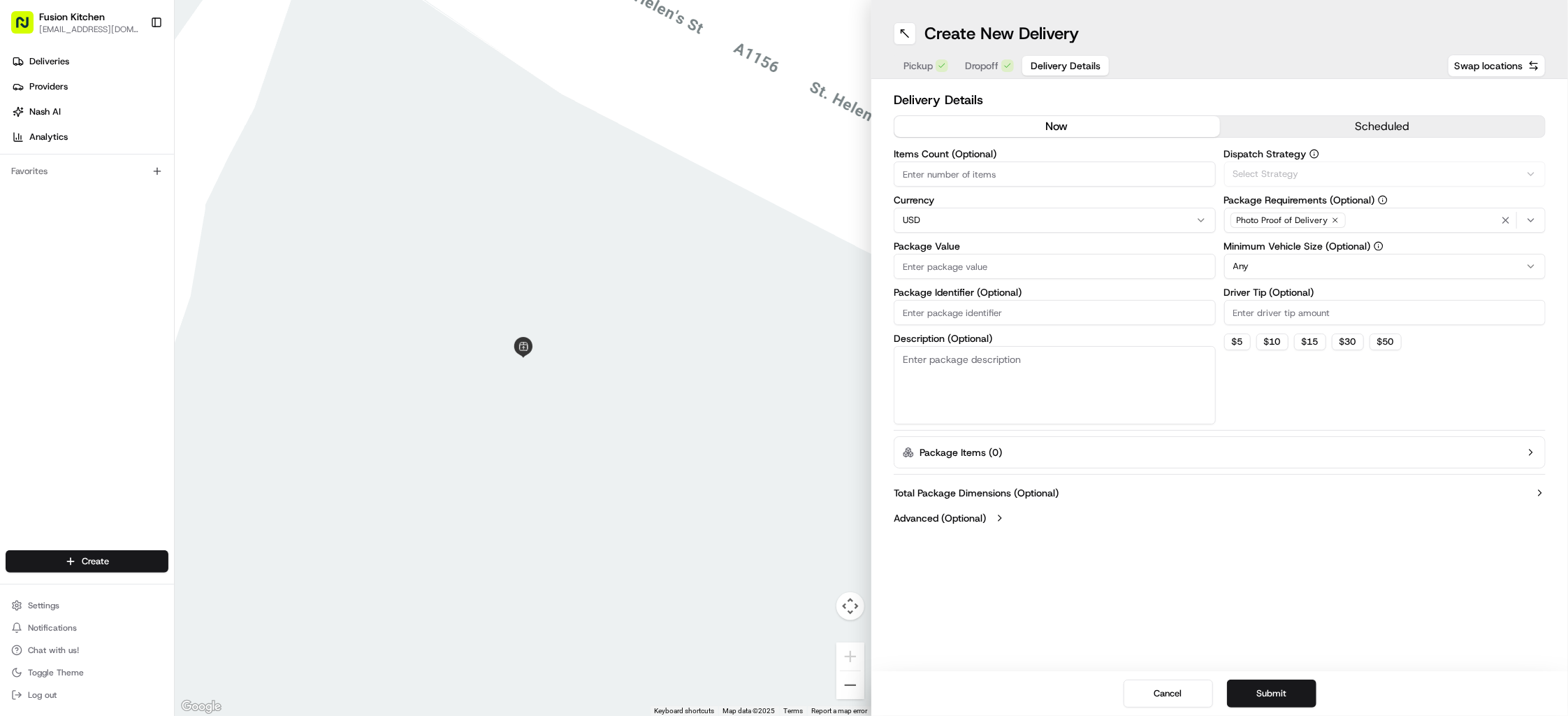
click at [1027, 219] on html "Fusion Kitchen [EMAIL_ADDRESS][DOMAIN_NAME] Toggle Sidebar Deliveries Providers…" at bounding box center [784, 358] width 1568 height 716
click at [988, 265] on input "Package Value" at bounding box center [1054, 266] width 322 height 25
paste input "07587599110"
click at [910, 263] on input "07587599110" at bounding box center [1054, 266] width 322 height 25
click at [1031, 265] on input "7587599110" at bounding box center [1054, 266] width 322 height 25
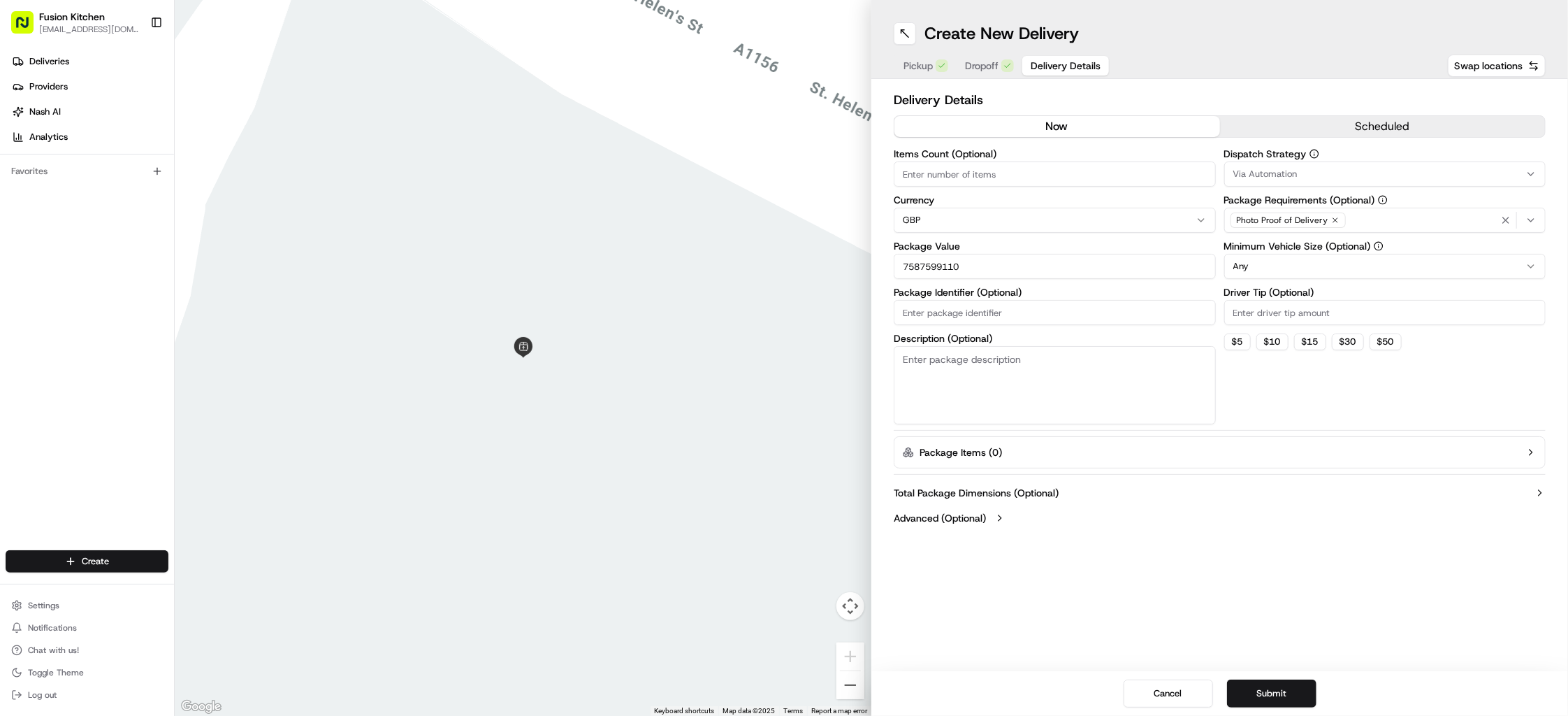
click at [1031, 265] on input "7587599110" at bounding box center [1054, 266] width 322 height 25
click at [995, 267] on input "7587599110" at bounding box center [1054, 266] width 322 height 25
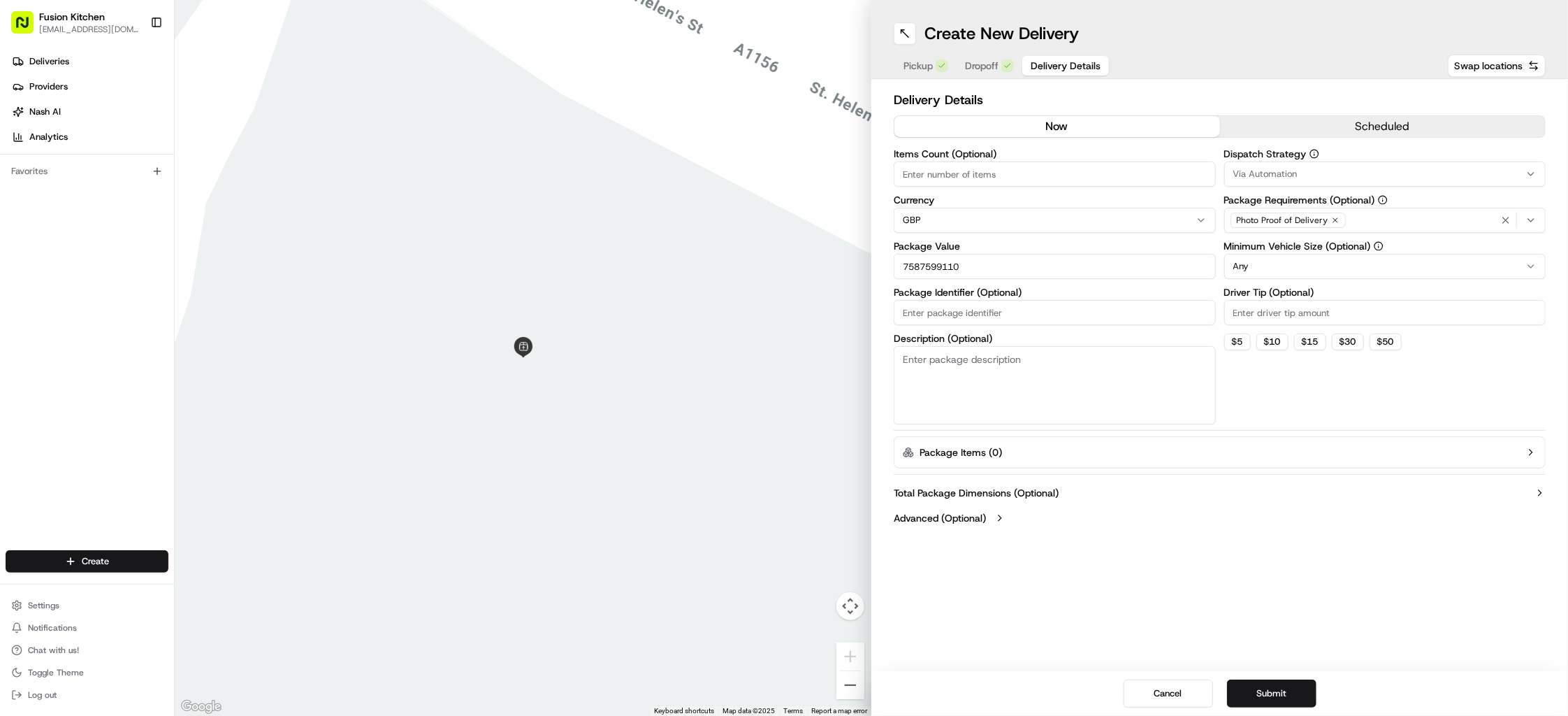
paste input "19.83"
type input "19.83"
click at [981, 57] on button "Dropoff" at bounding box center [989, 66] width 66 height 20
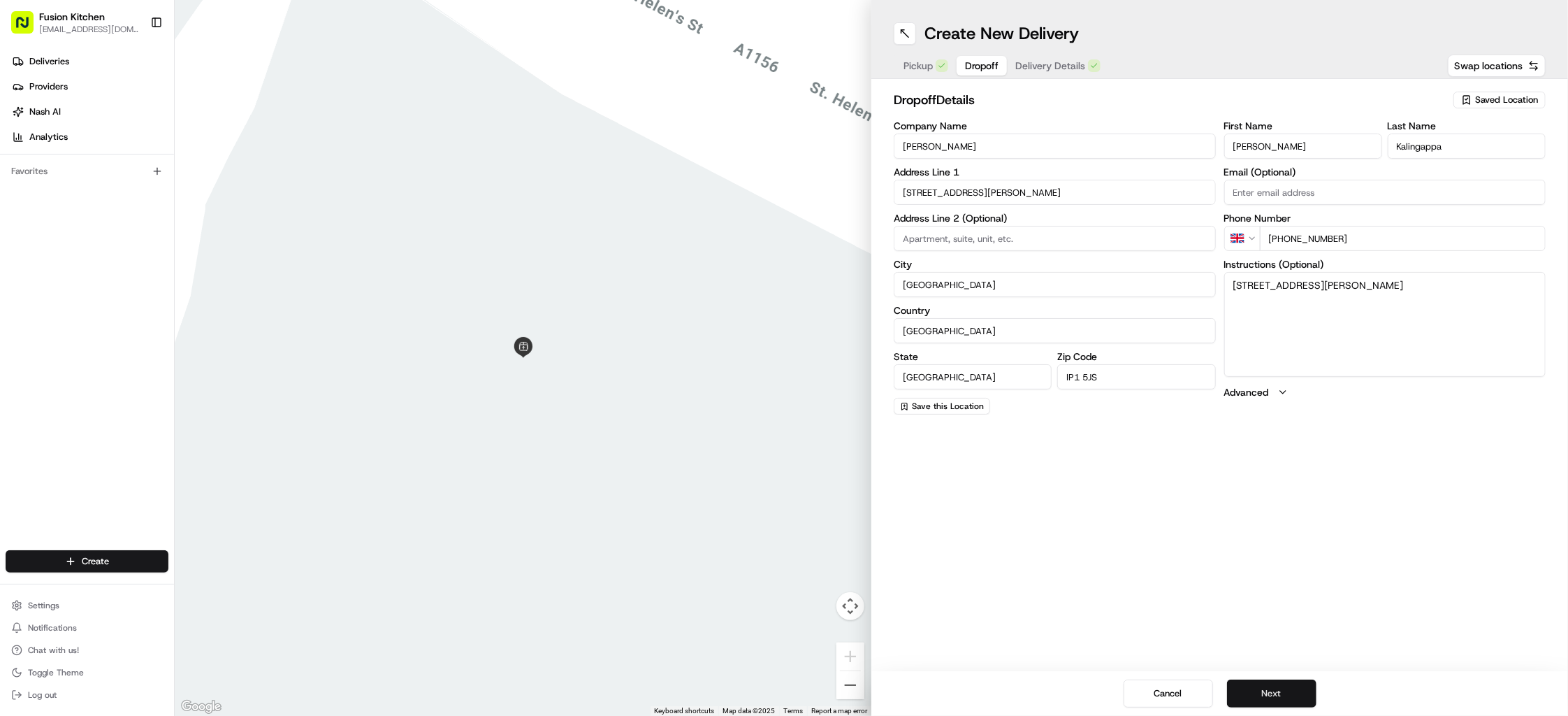
click at [1276, 685] on button "Next" at bounding box center [1271, 693] width 89 height 28
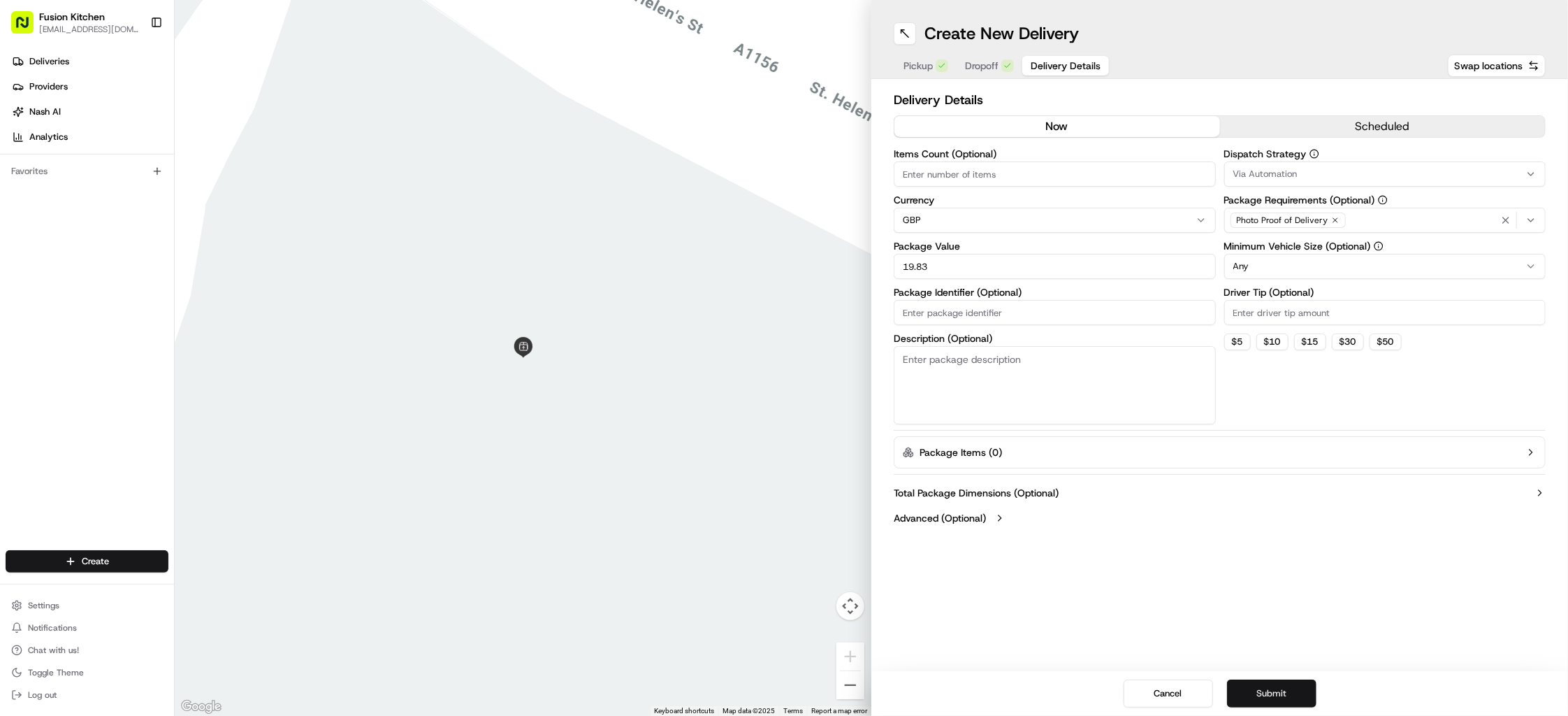
click at [1276, 685] on button "Submit" at bounding box center [1271, 693] width 89 height 28
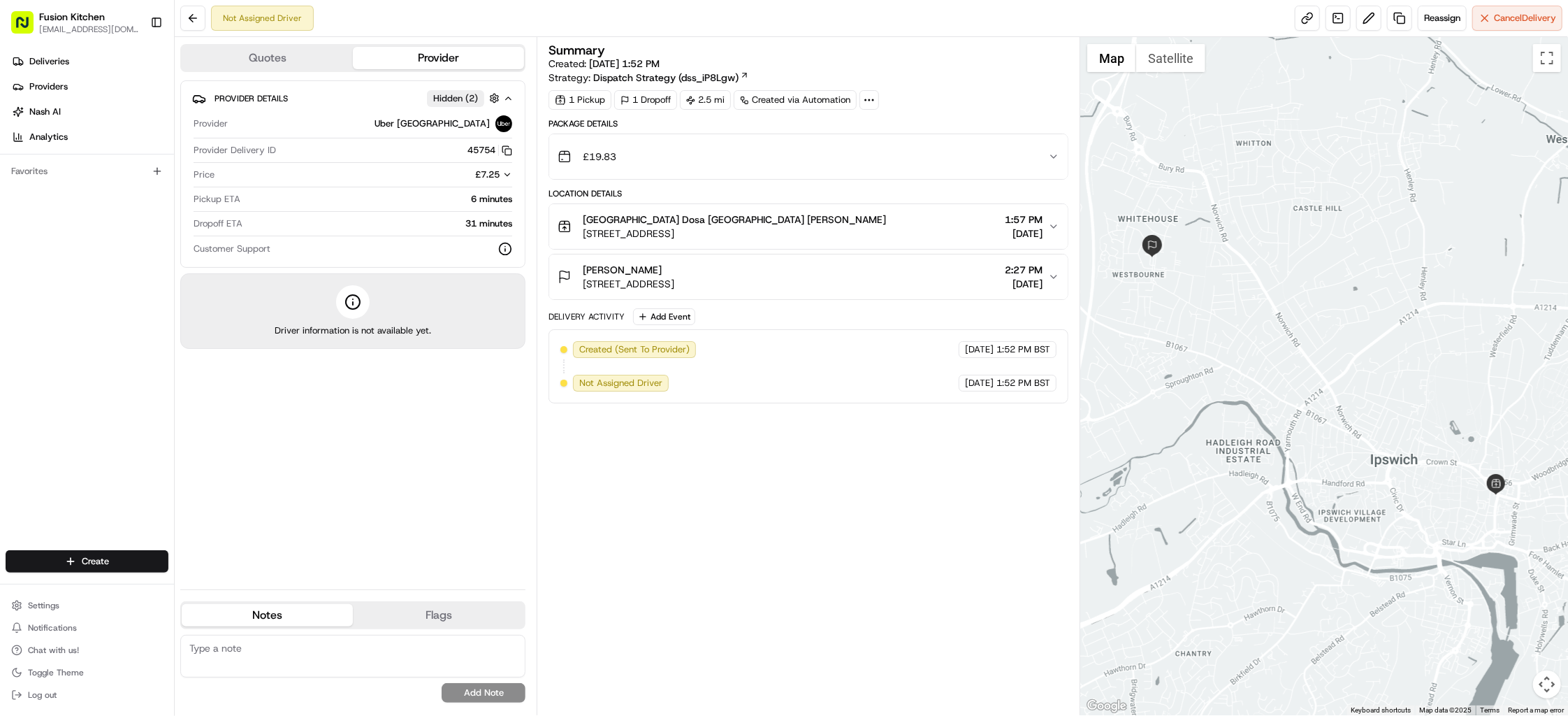
click at [773, 273] on div "[PERSON_NAME][GEOGRAPHIC_DATA] [STREET_ADDRESS] 2:27 PM [DATE]" at bounding box center [803, 277] width 491 height 28
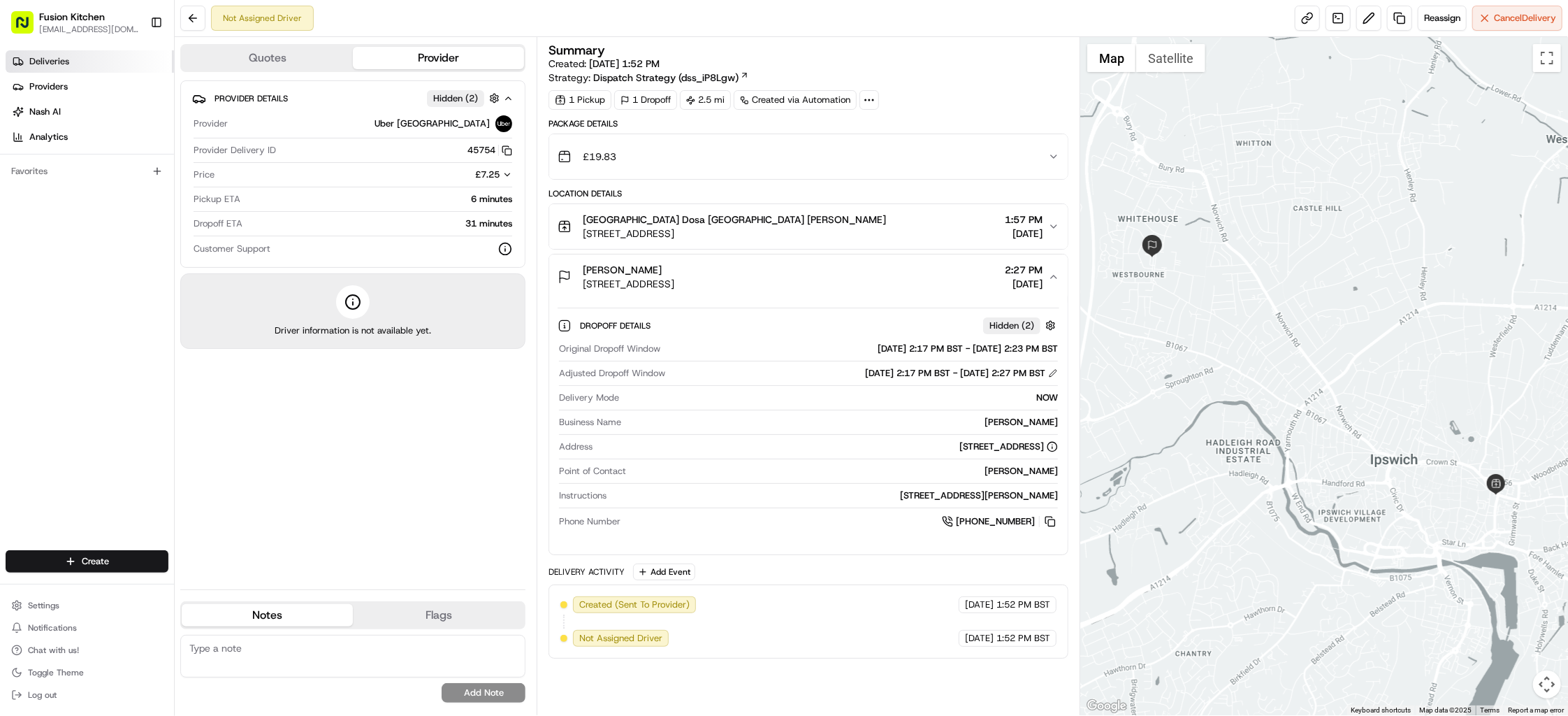
click at [73, 66] on link "Deliveries" at bounding box center [89, 61] width 168 height 22
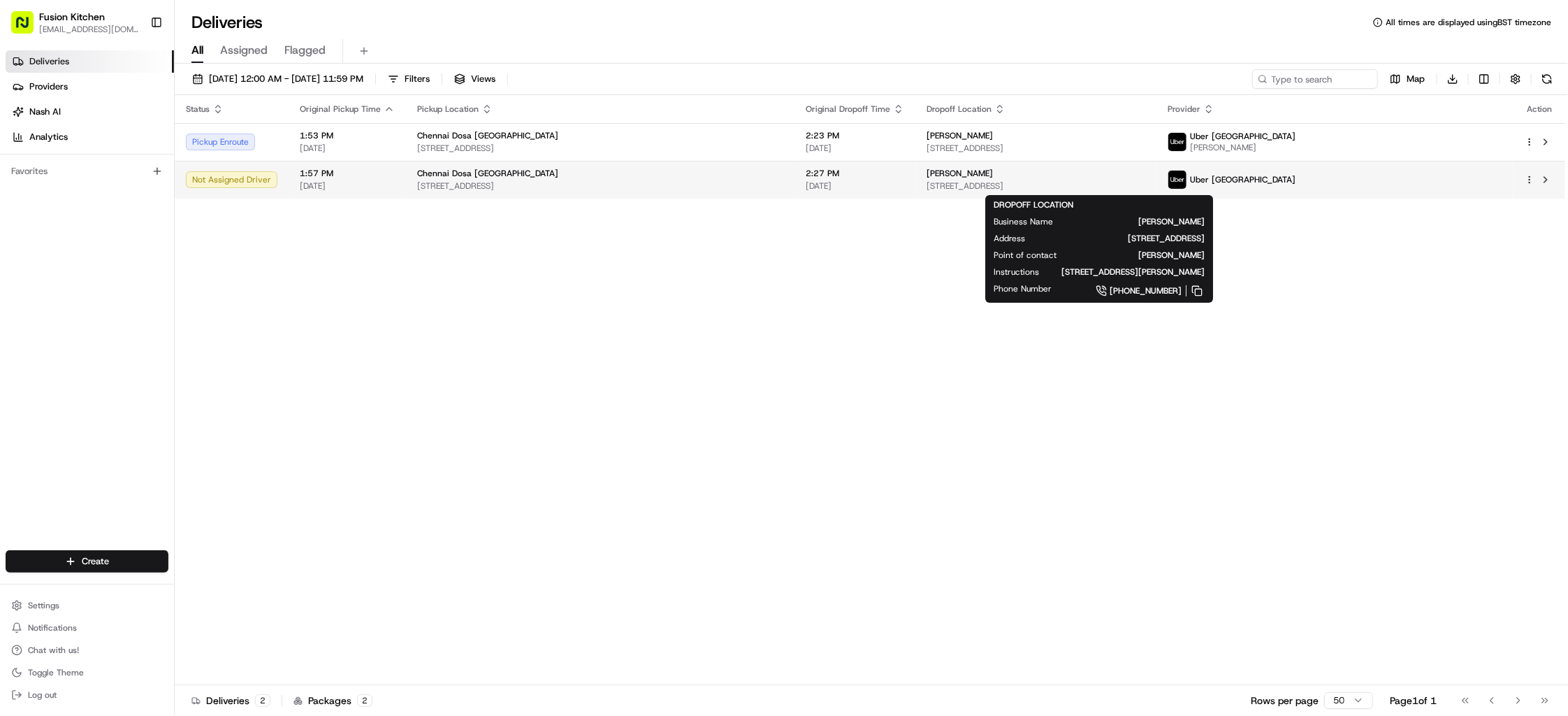
click at [969, 190] on span "[STREET_ADDRESS]" at bounding box center [1036, 186] width 219 height 11
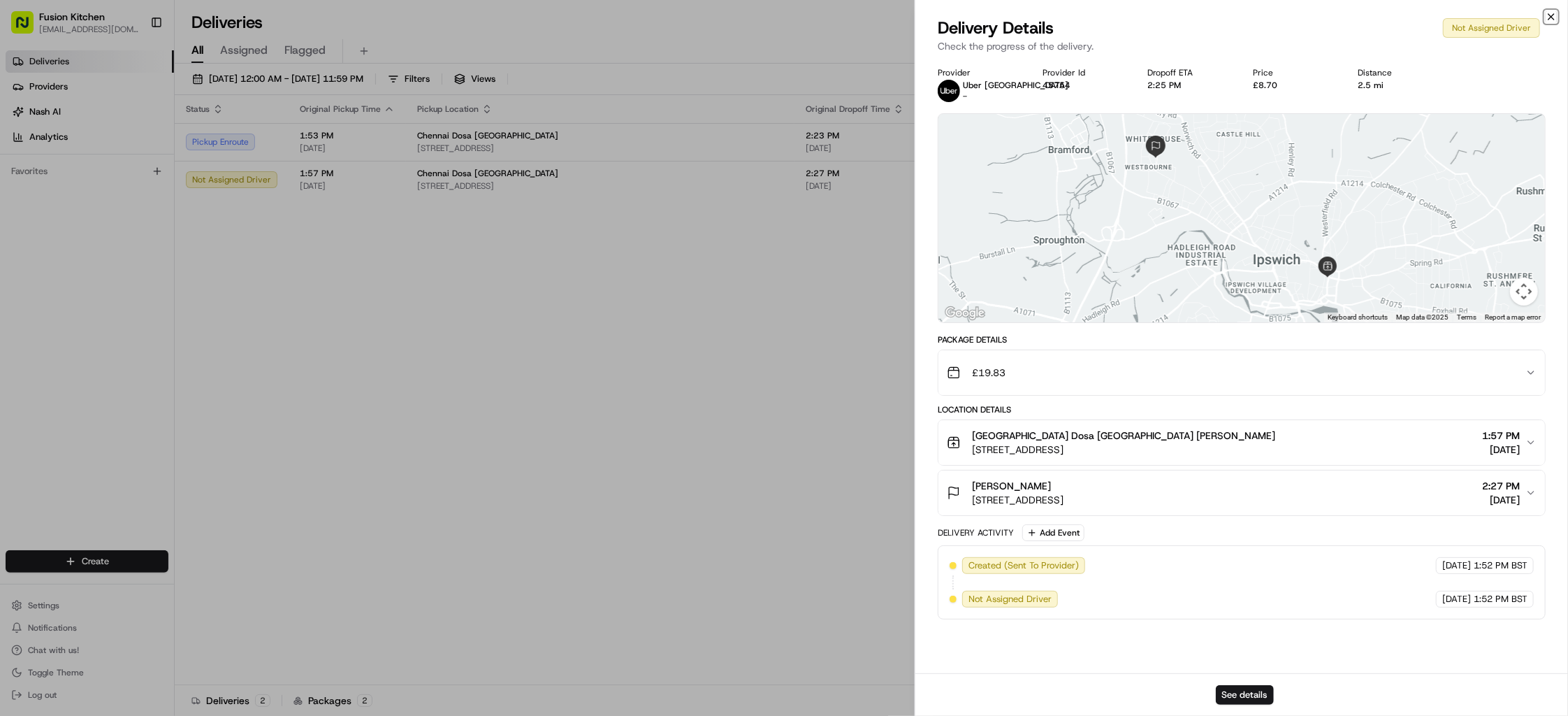
click at [1551, 17] on icon "button" at bounding box center [1550, 16] width 5 height 5
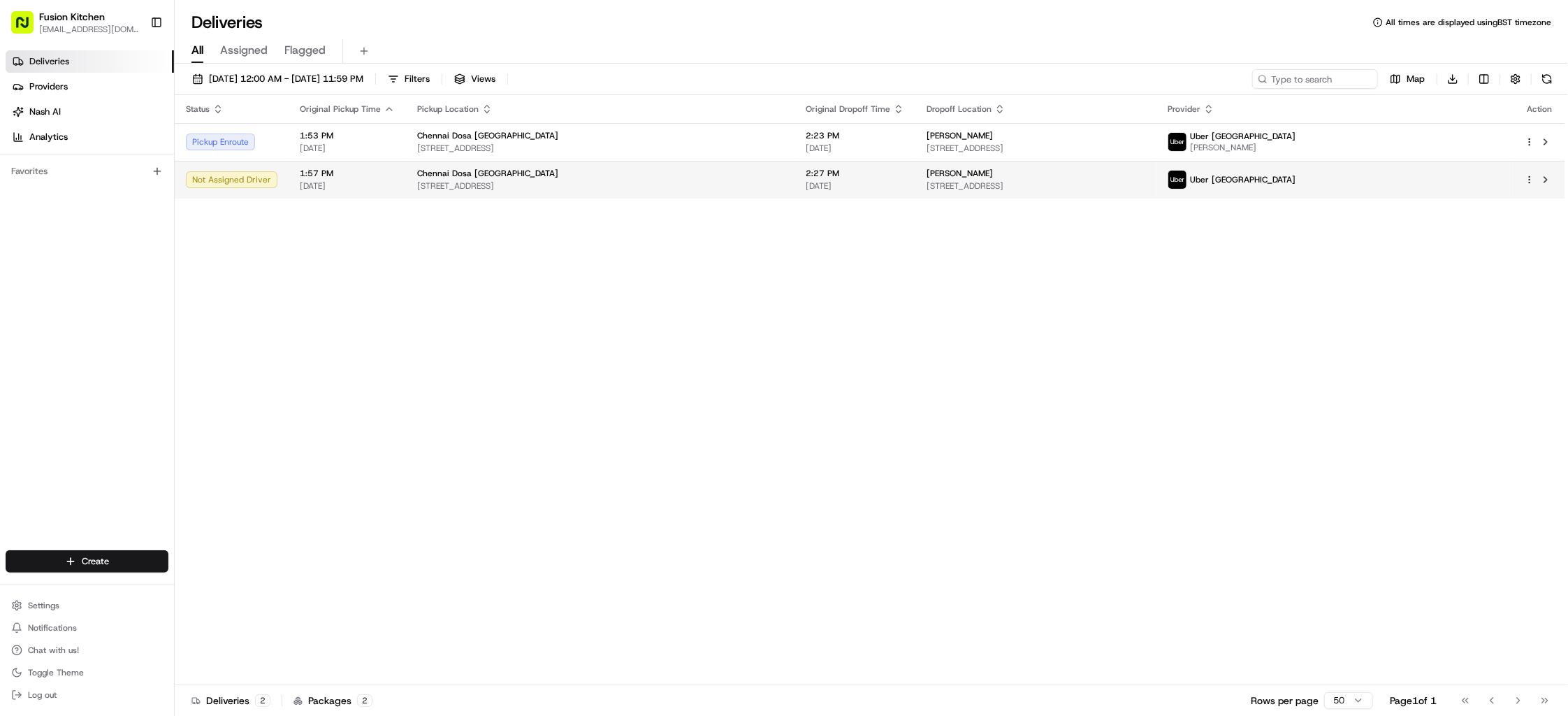
click at [1524, 180] on html "Fusion Kitchen [EMAIL_ADDRESS][DOMAIN_NAME] Toggle Sidebar Deliveries Providers…" at bounding box center [784, 358] width 1568 height 716
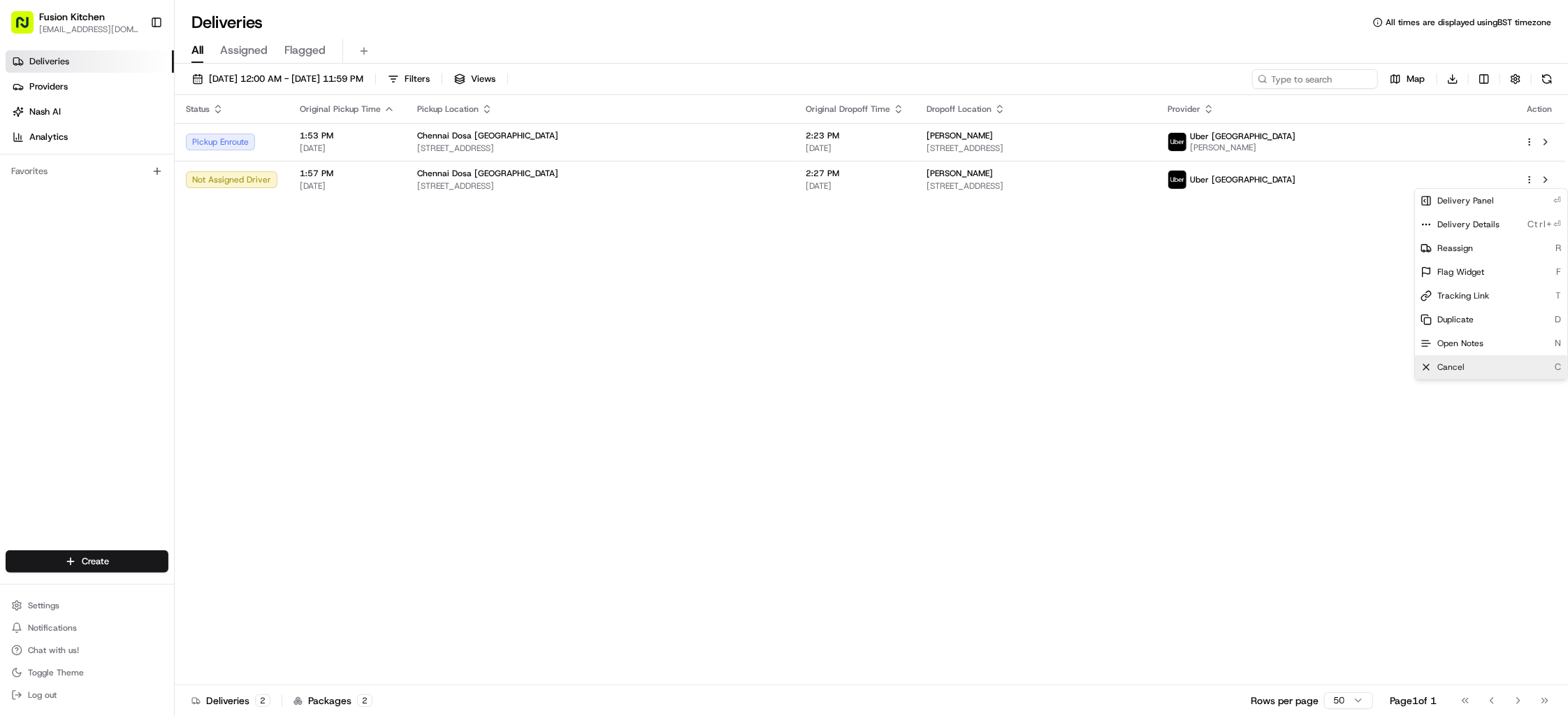
click at [1472, 367] on div "Cancel C" at bounding box center [1491, 366] width 152 height 24
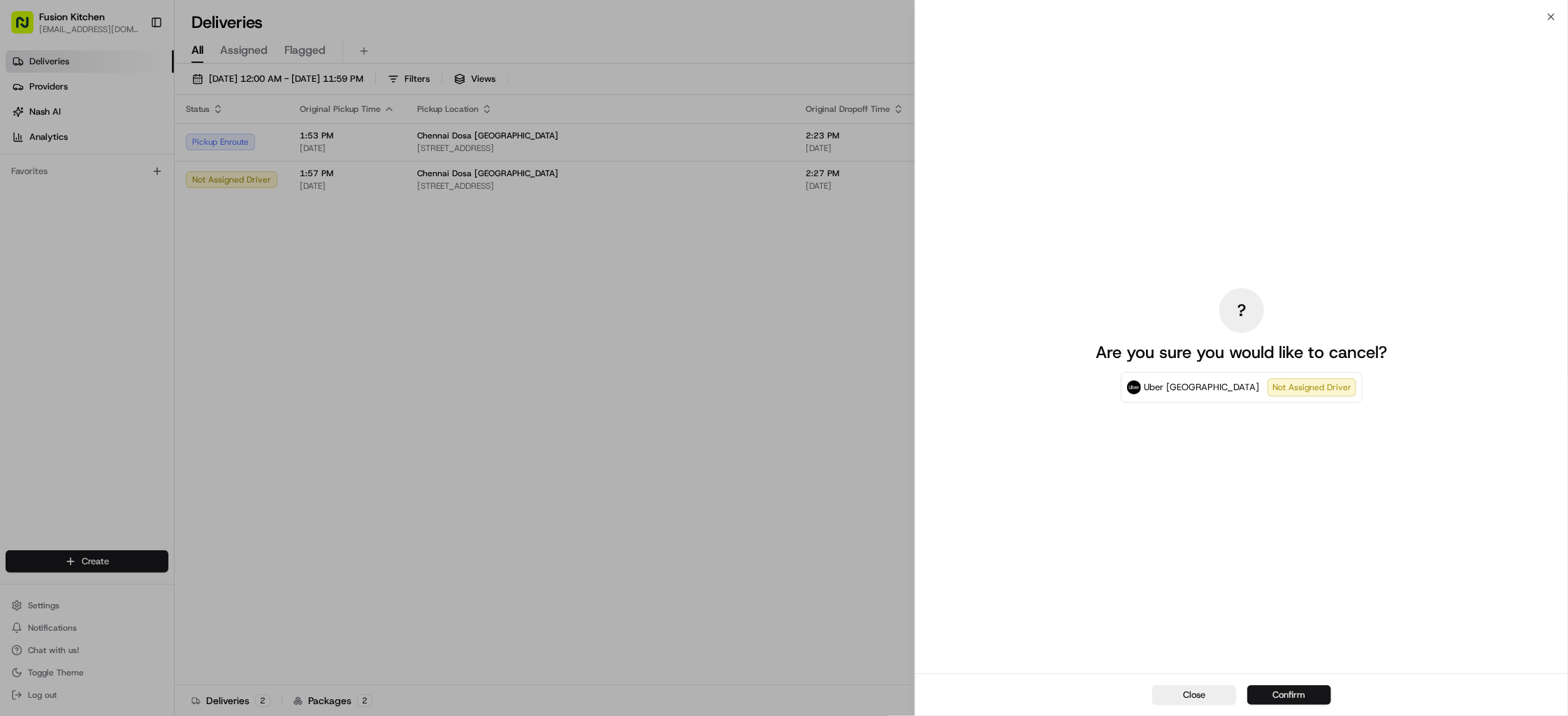
click at [1286, 695] on button "Confirm" at bounding box center [1290, 695] width 84 height 20
